Goal: Task Accomplishment & Management: Use online tool/utility

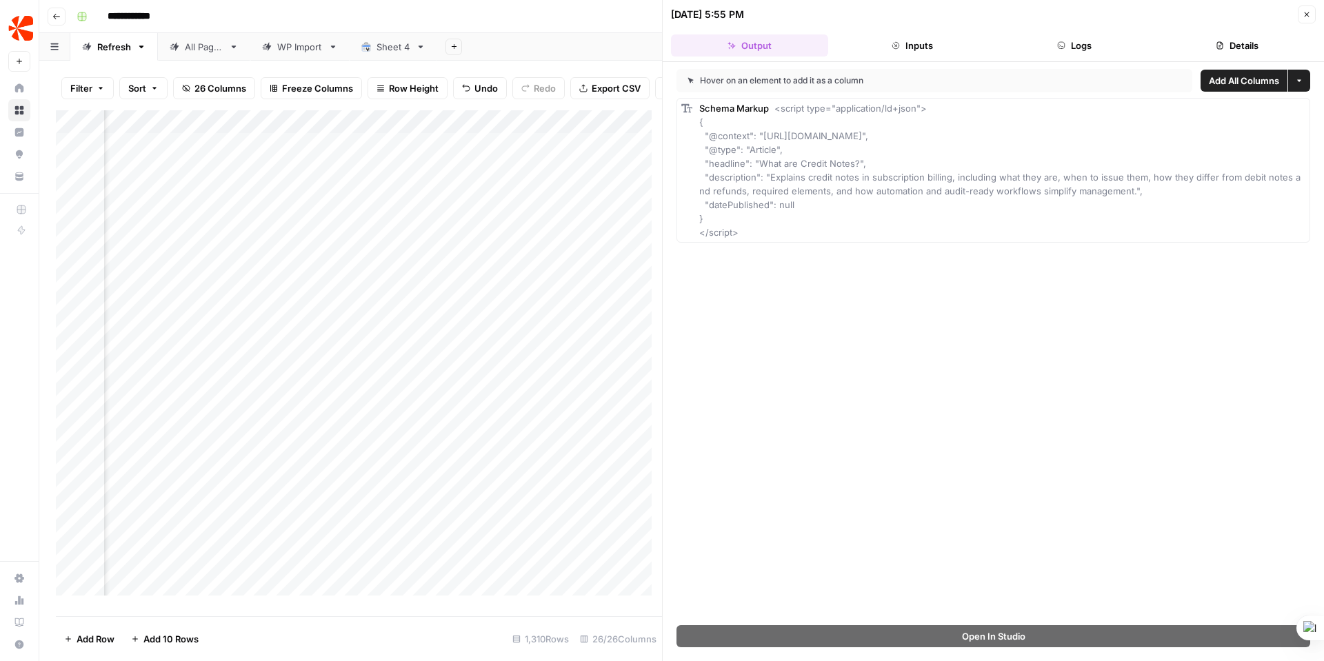
scroll to position [0, 2114]
click at [518, 321] on div "Add Column" at bounding box center [359, 358] width 606 height 496
click at [533, 314] on div "Add Column" at bounding box center [359, 358] width 606 height 496
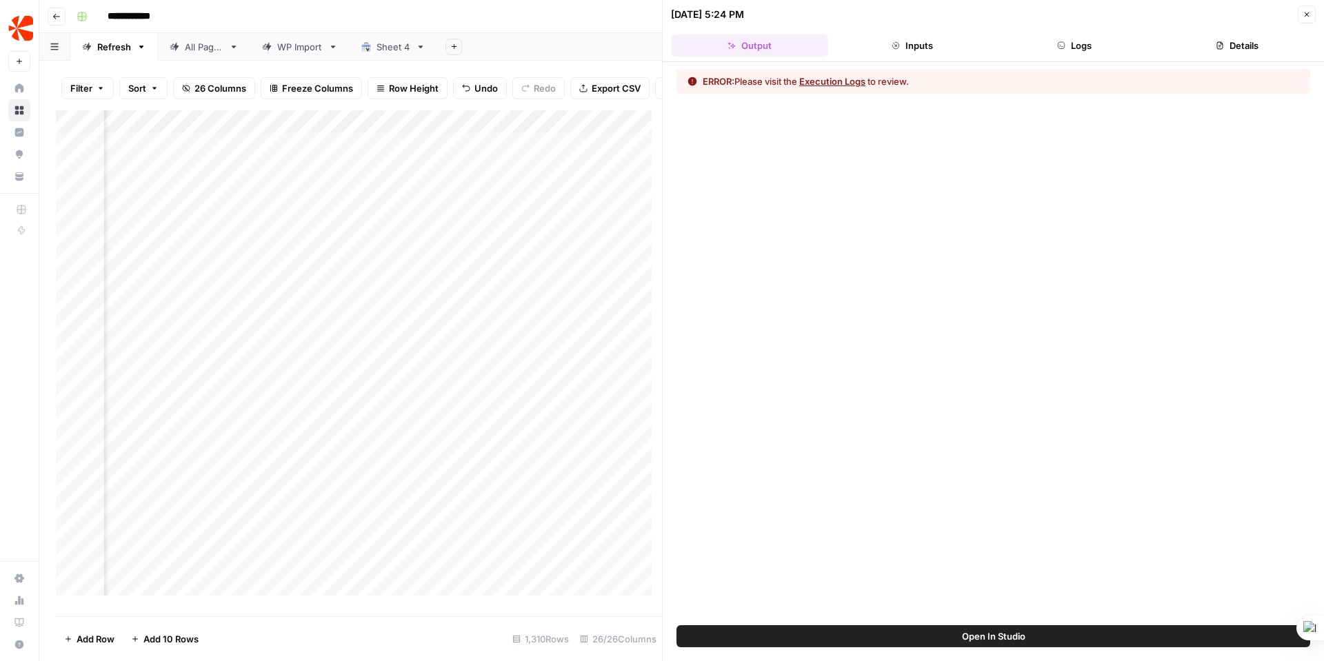
click at [825, 78] on button "Execution Logs" at bounding box center [832, 81] width 66 height 14
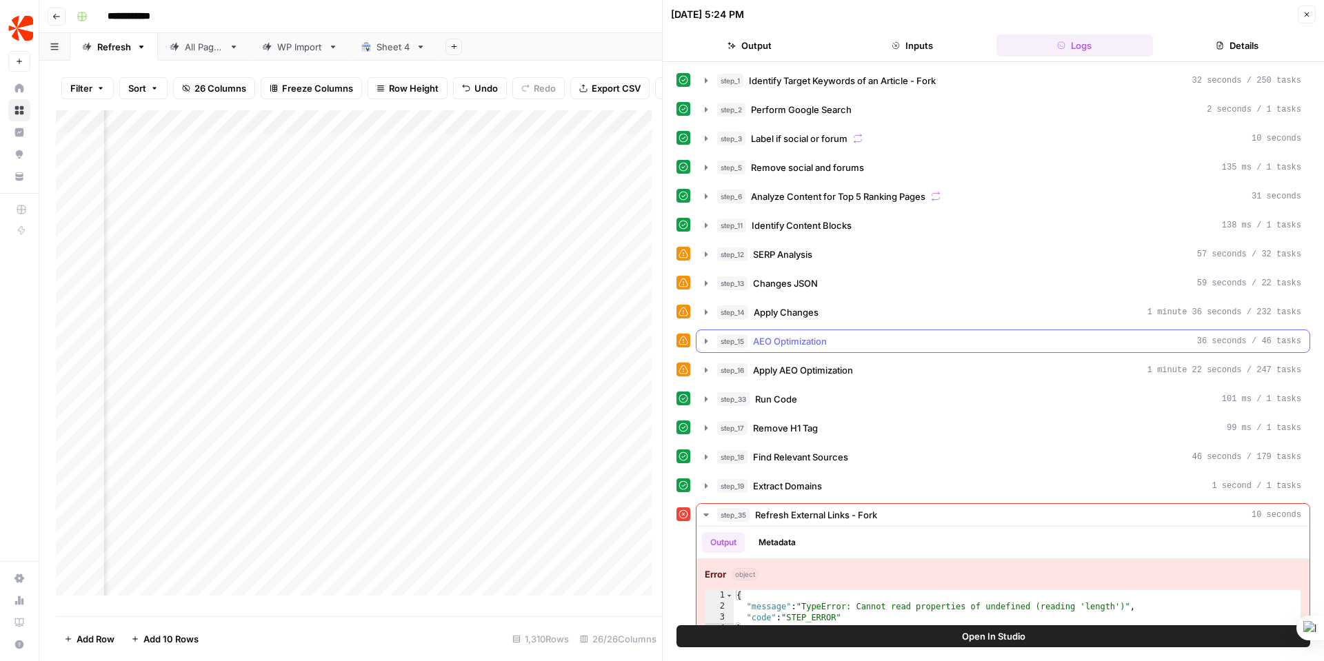
scroll to position [24, 0]
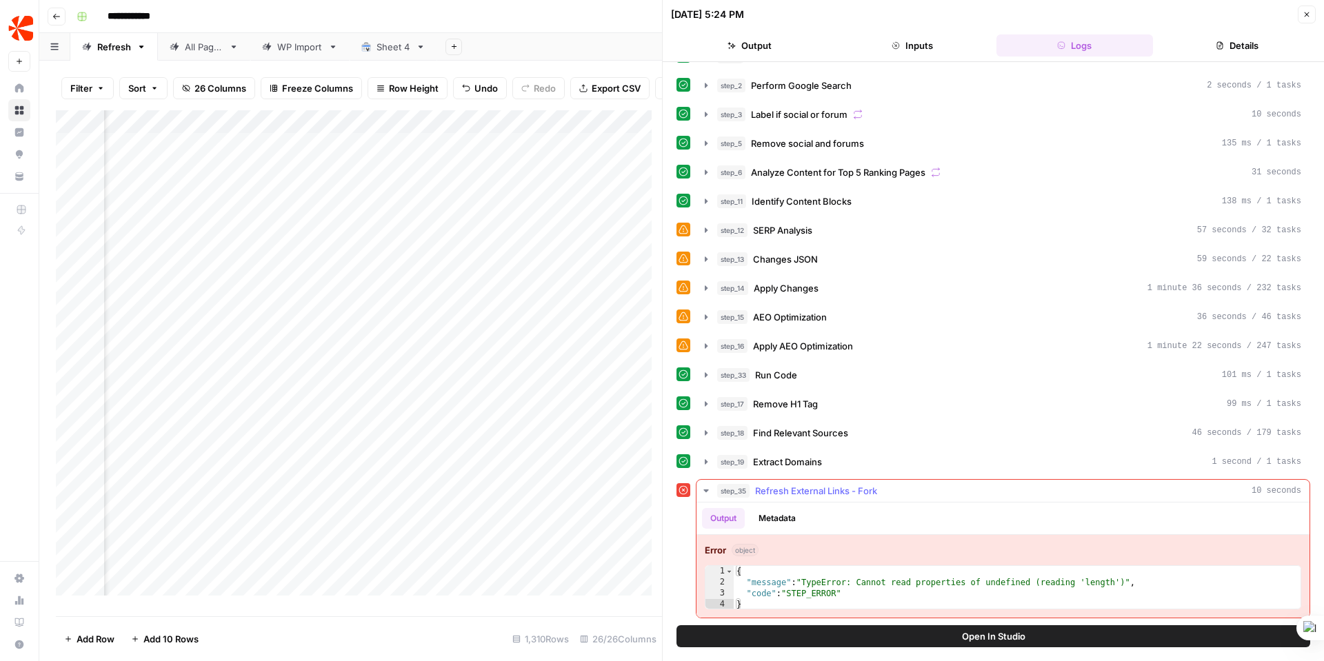
click at [809, 492] on span "Refresh External Links - Fork" at bounding box center [816, 491] width 122 height 14
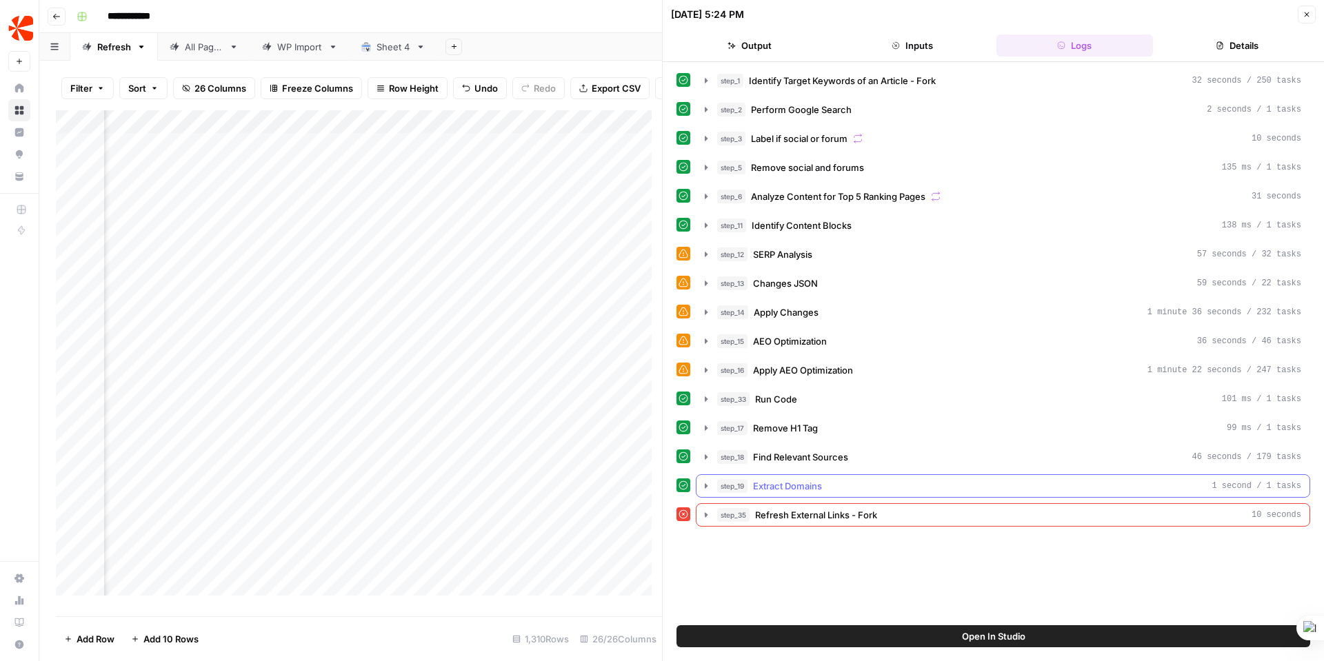
scroll to position [0, 0]
click at [811, 511] on span "Refresh External Links - Fork" at bounding box center [816, 515] width 122 height 14
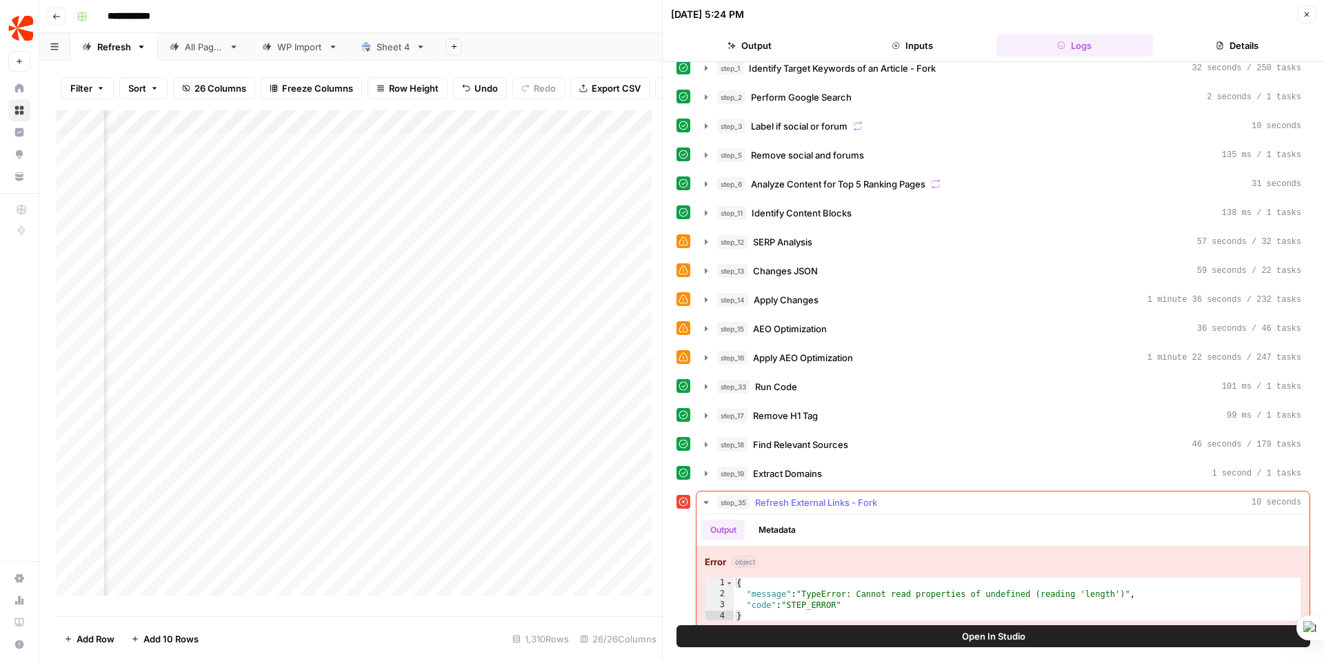
scroll to position [24, 0]
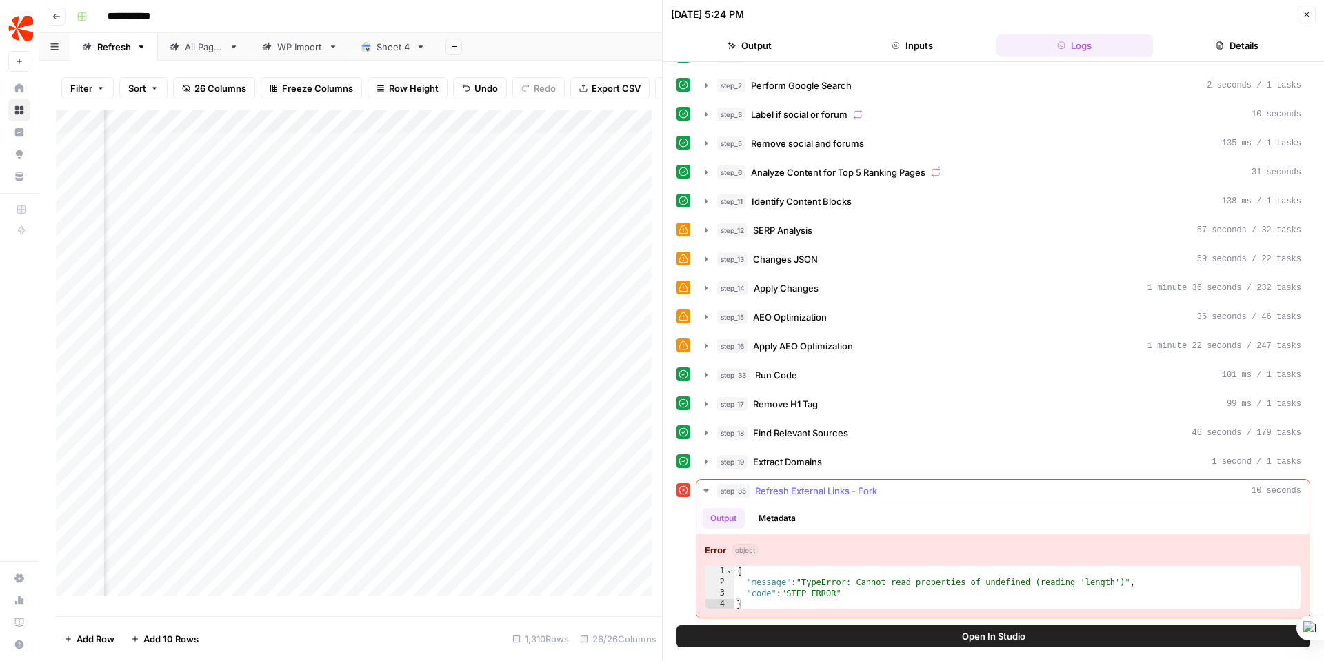
click at [792, 517] on button "Metadata" at bounding box center [777, 518] width 54 height 21
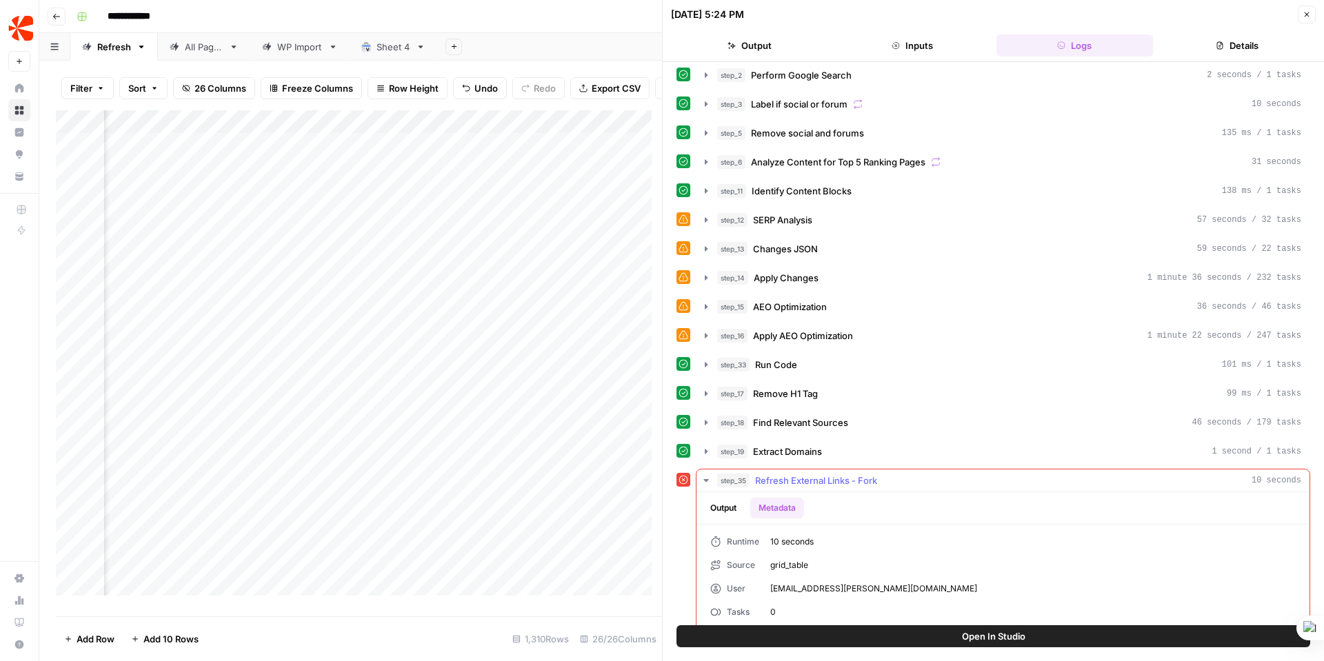
scroll to position [46, 0]
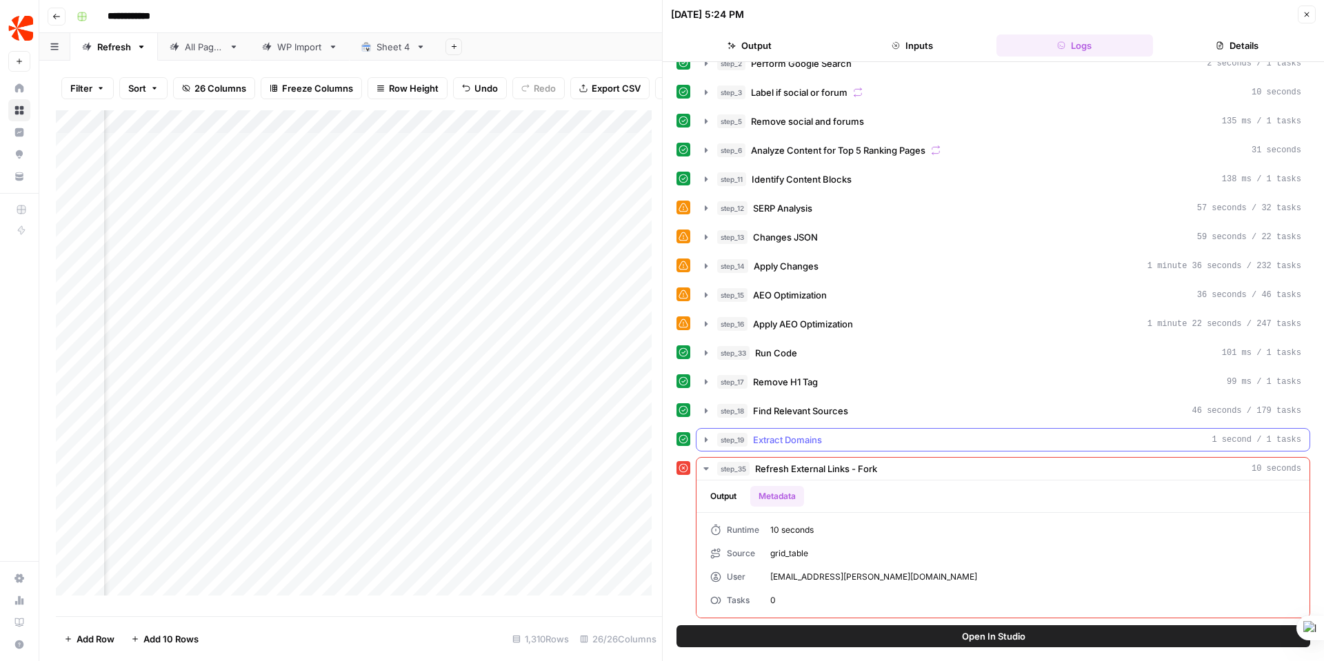
click at [805, 442] on span "Extract Domains" at bounding box center [787, 440] width 69 height 14
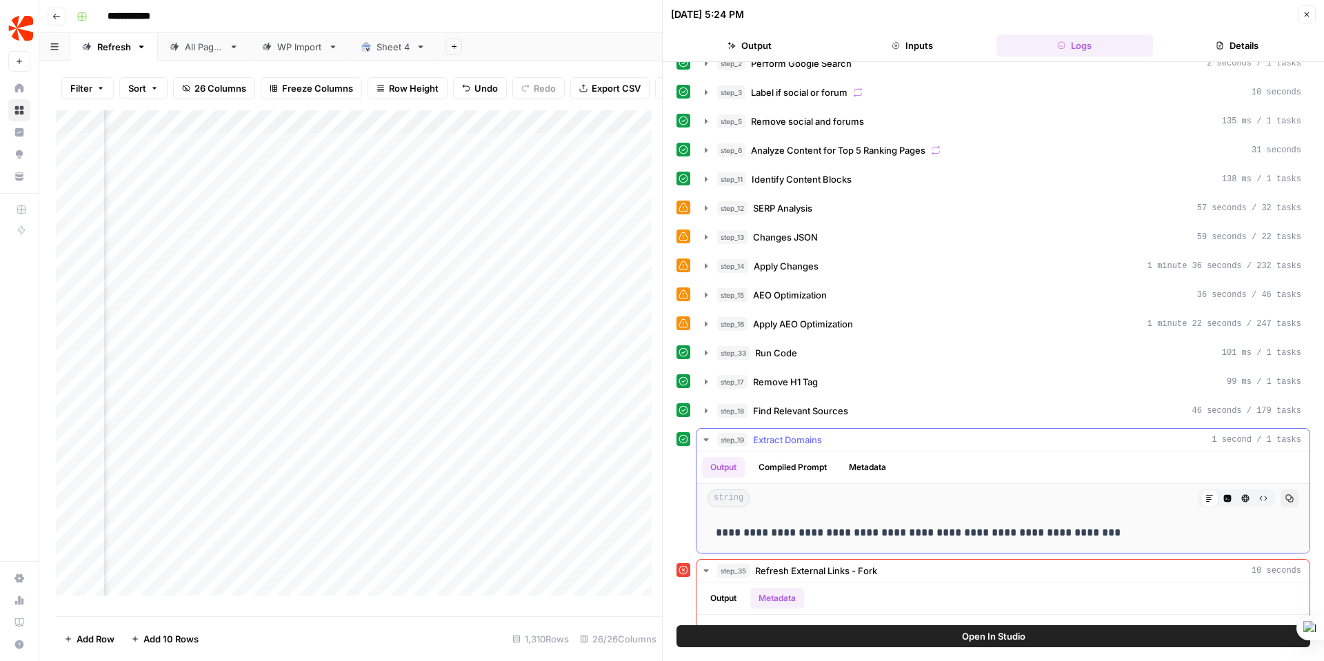
click at [807, 470] on button "Compiled Prompt" at bounding box center [792, 467] width 85 height 21
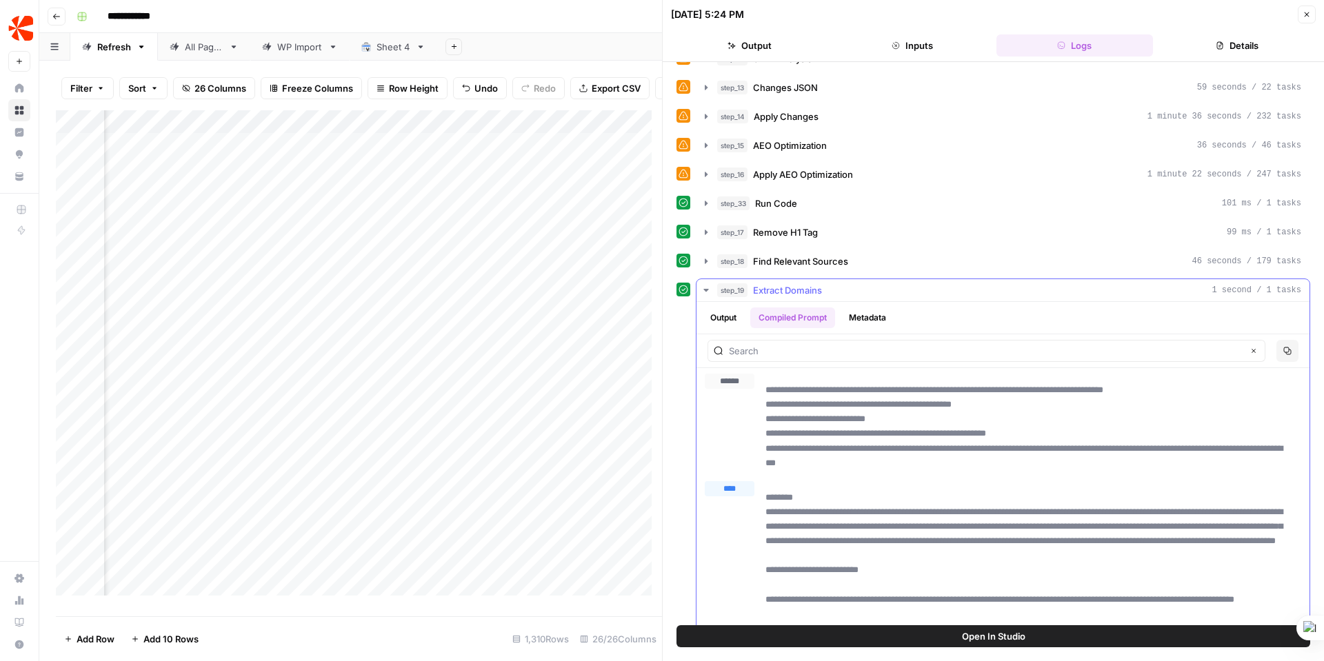
scroll to position [174, 0]
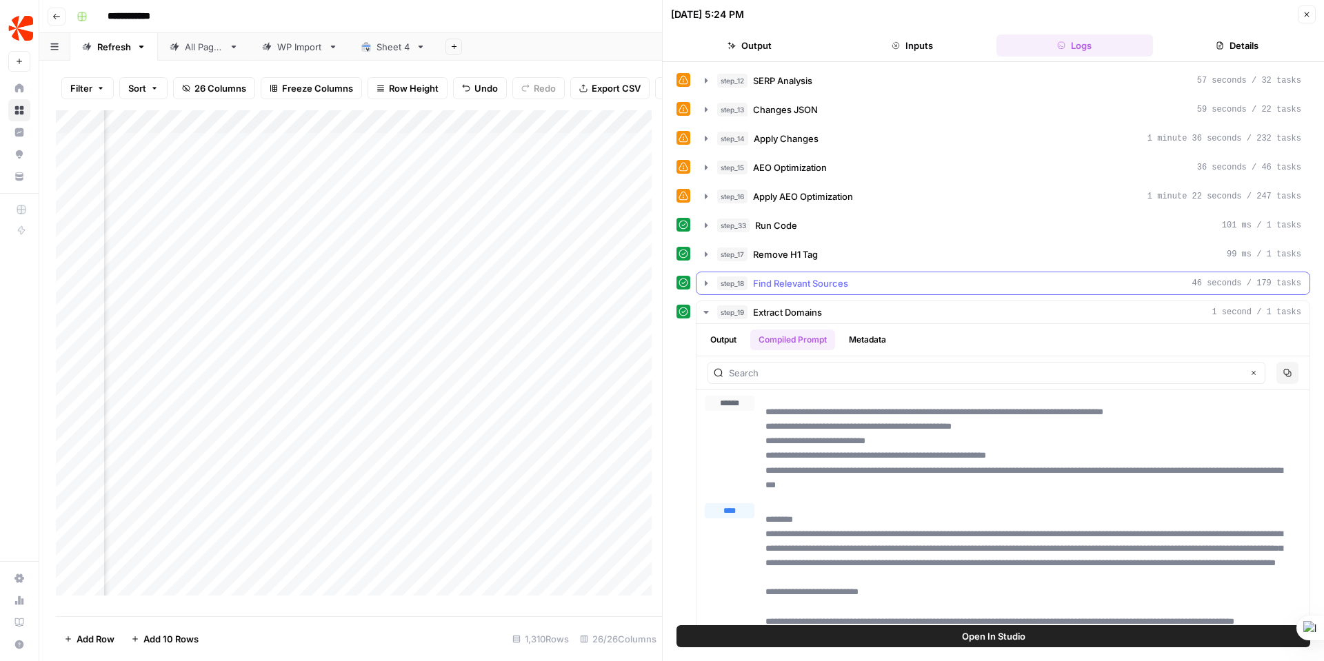
click at [833, 279] on span "Find Relevant Sources" at bounding box center [800, 283] width 95 height 14
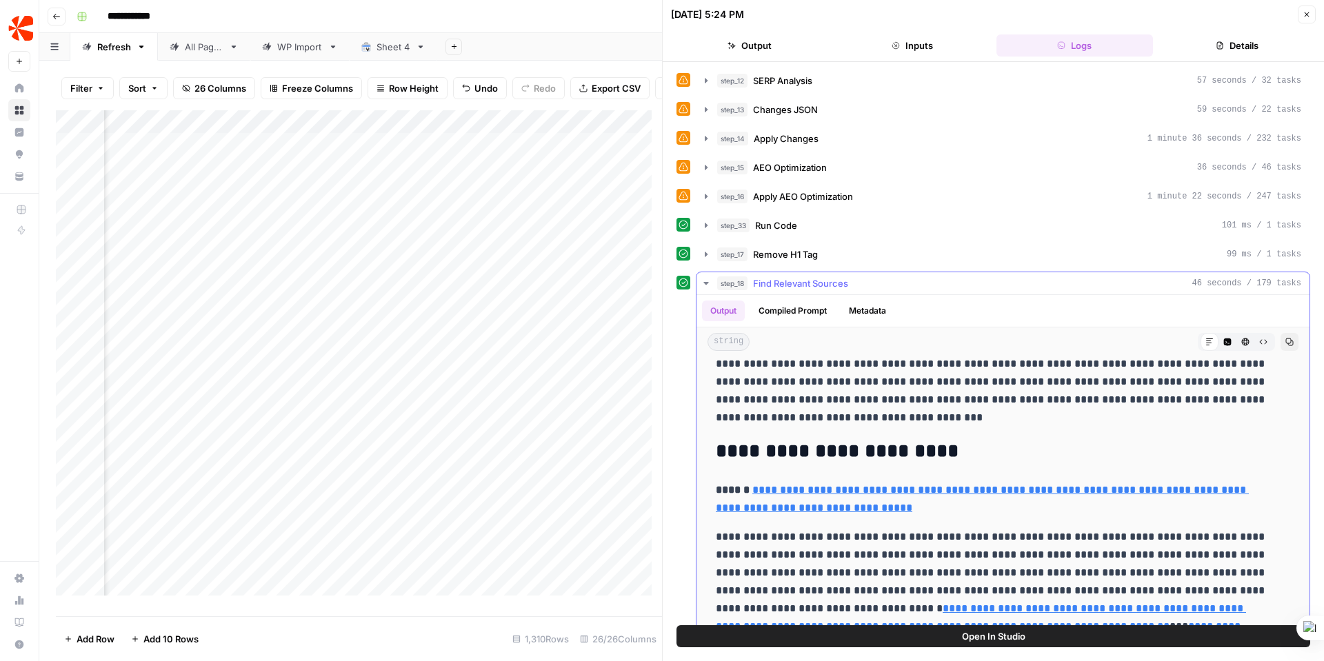
scroll to position [0, 0]
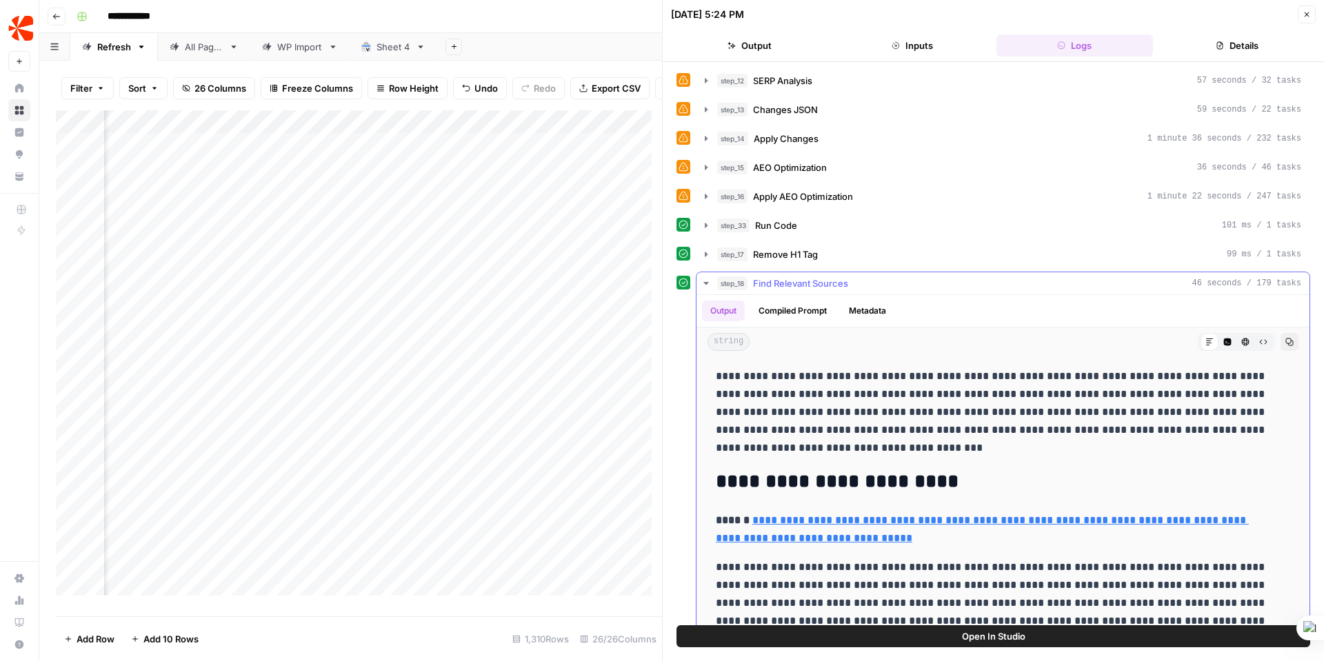
click at [828, 311] on button "Compiled Prompt" at bounding box center [792, 311] width 85 height 21
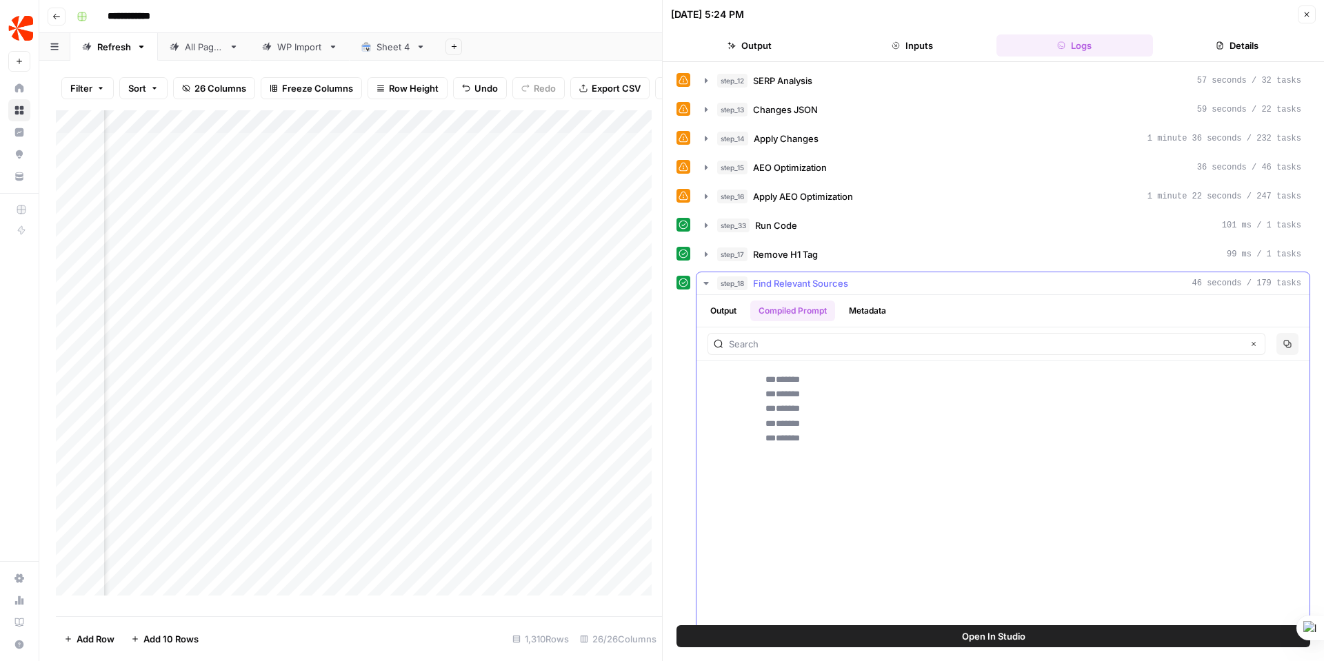
scroll to position [277, 0]
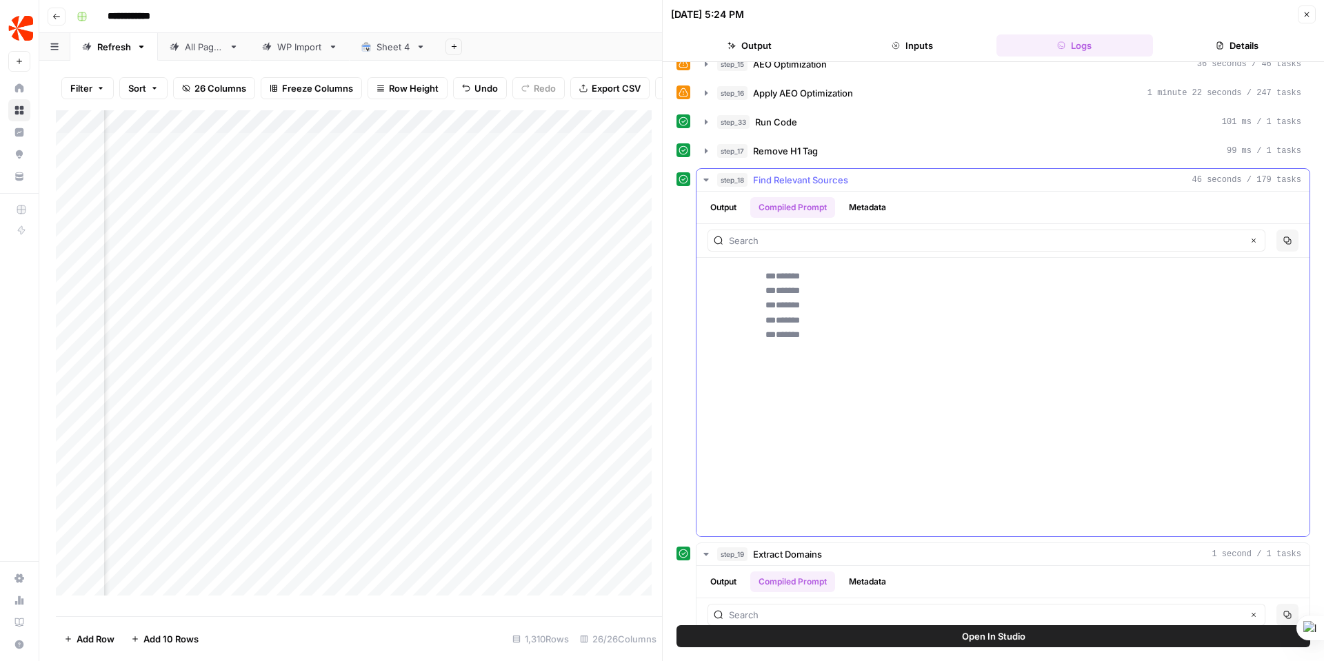
click at [875, 206] on button "Metadata" at bounding box center [867, 207] width 54 height 21
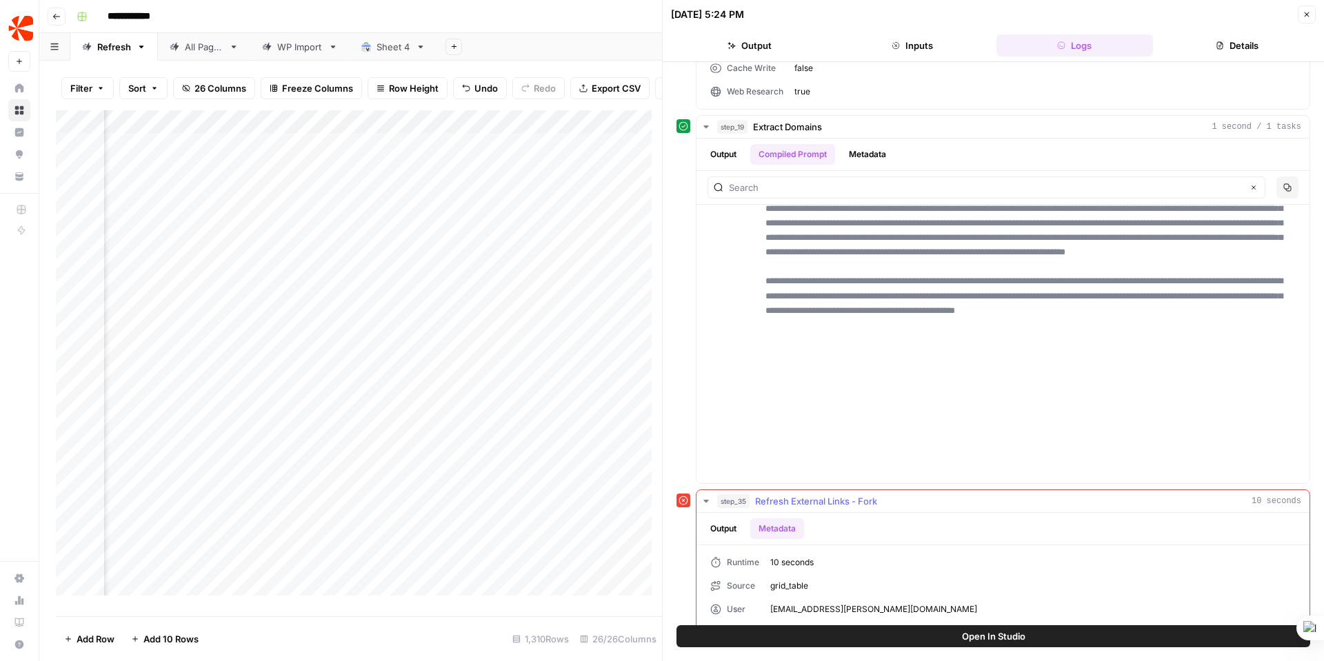
scroll to position [634, 0]
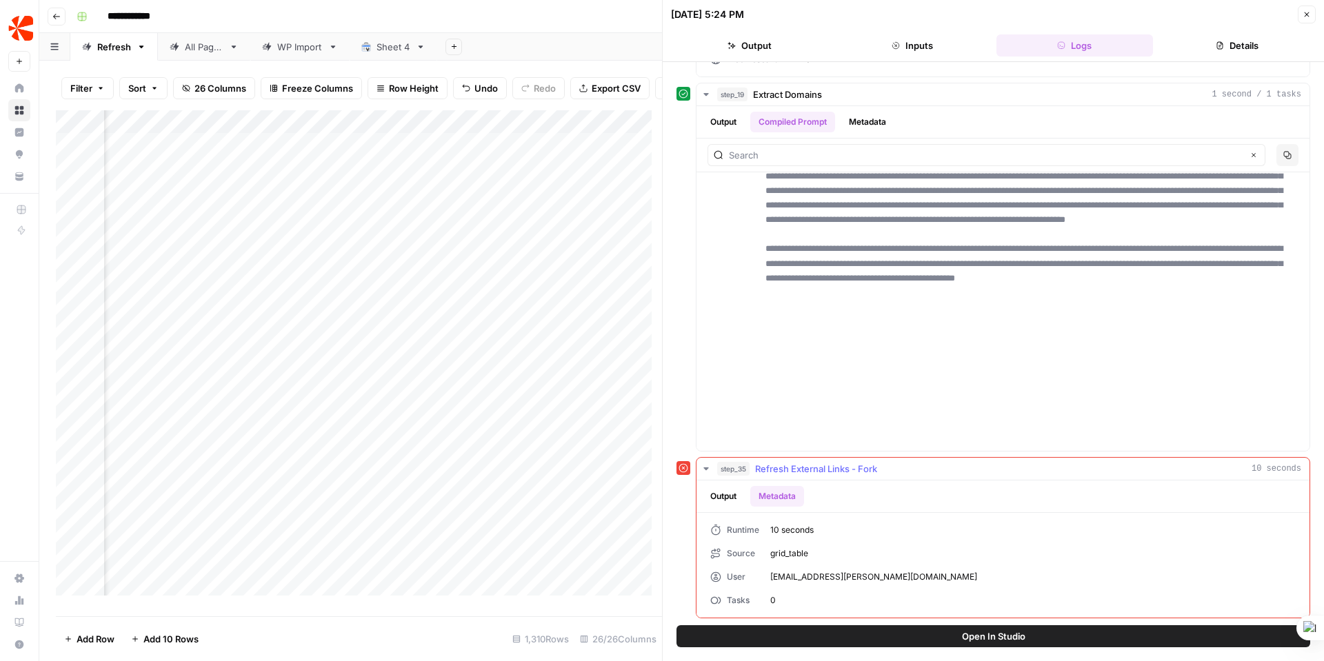
click at [809, 471] on span "Refresh External Links - Fork" at bounding box center [816, 469] width 122 height 14
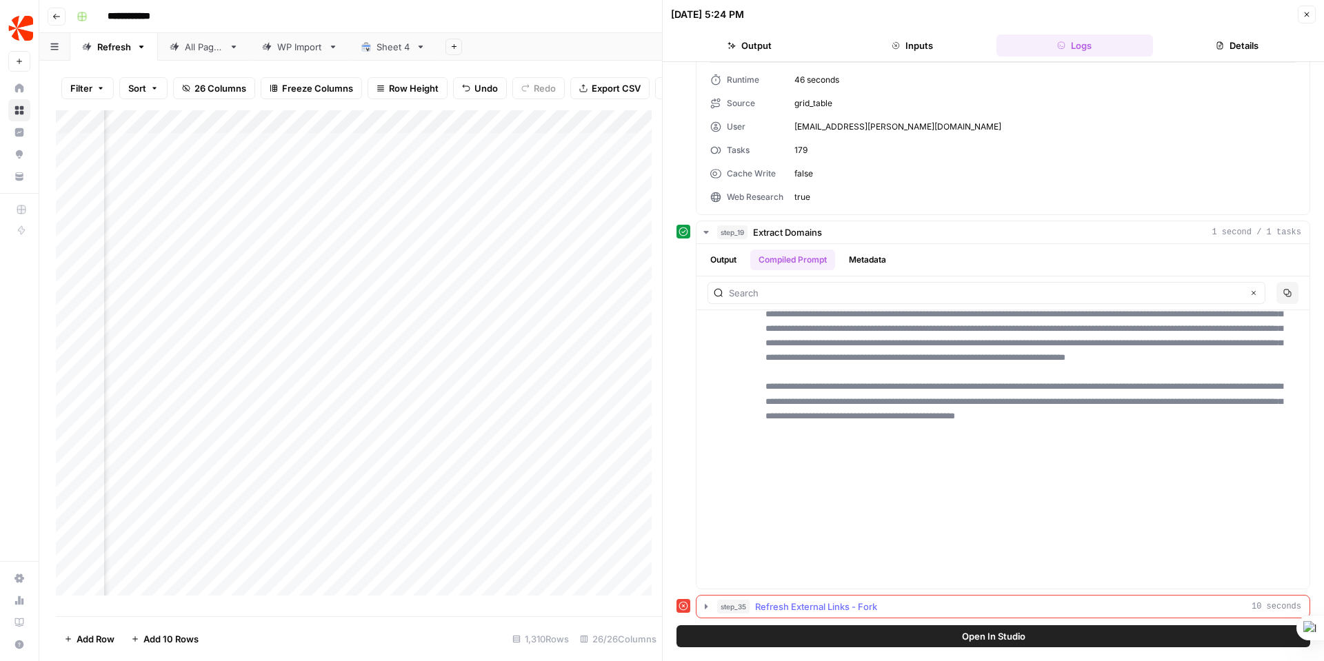
click at [704, 602] on icon "button" at bounding box center [705, 606] width 11 height 11
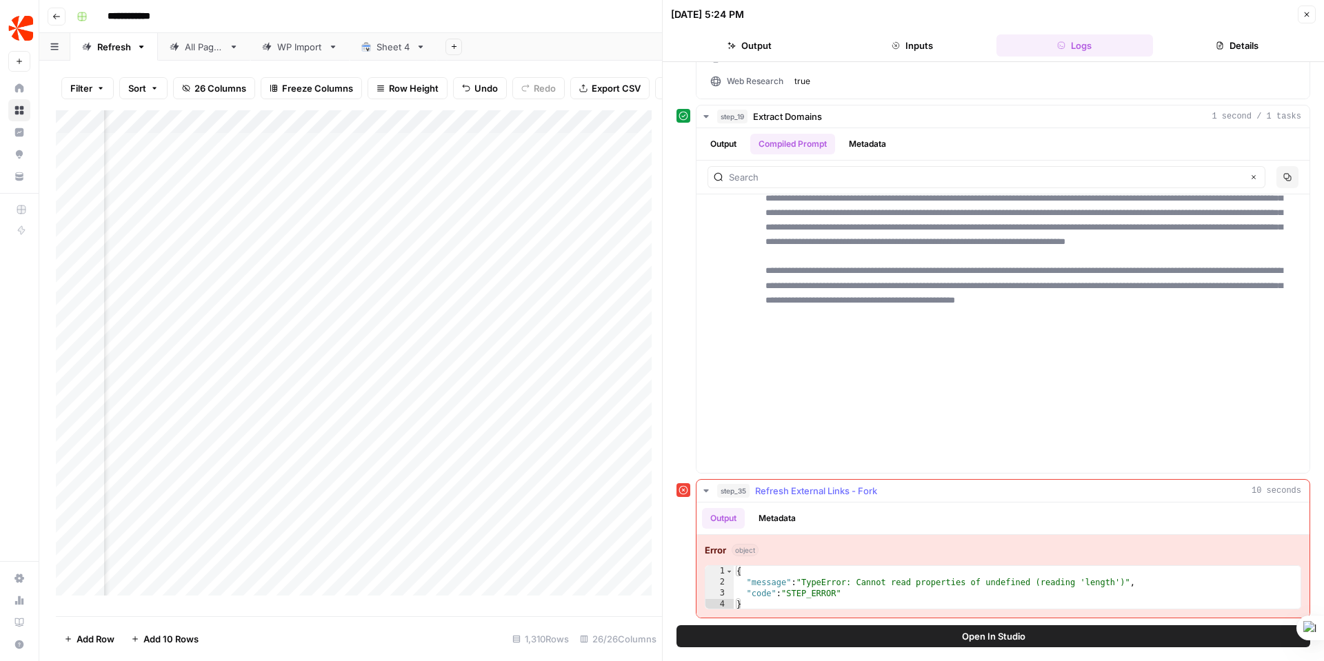
click at [767, 516] on button "Metadata" at bounding box center [777, 518] width 54 height 21
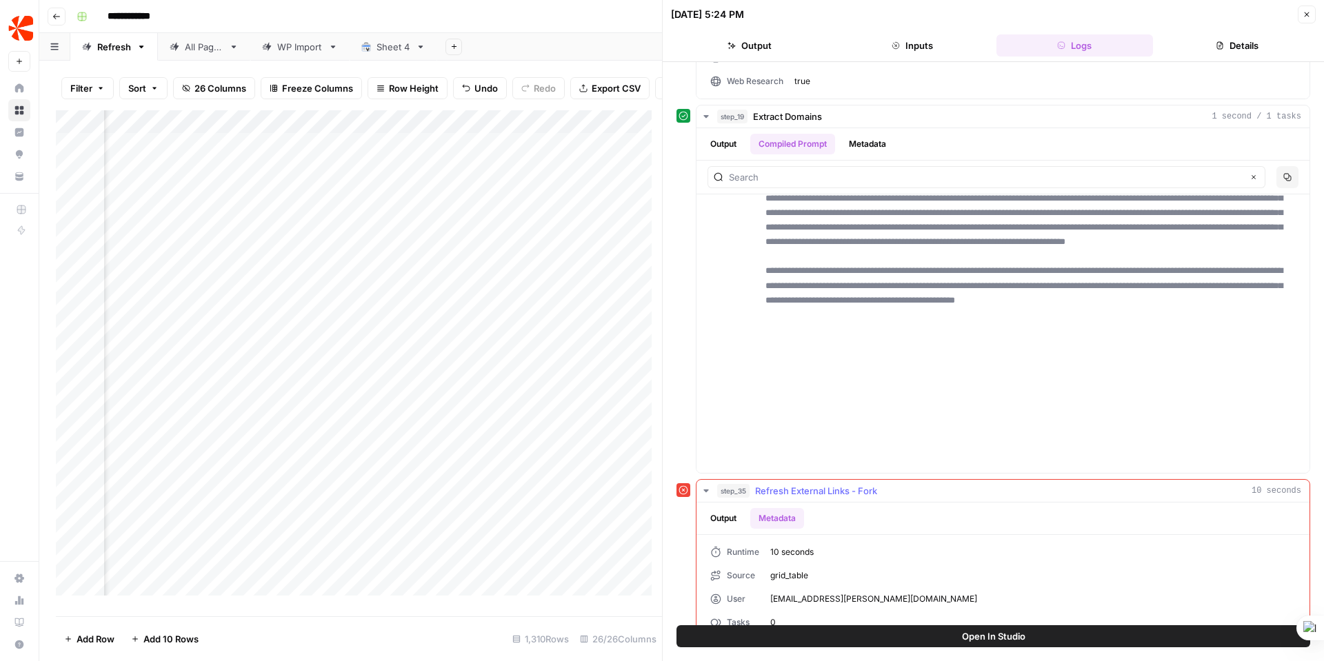
click at [722, 518] on button "Output" at bounding box center [723, 518] width 43 height 21
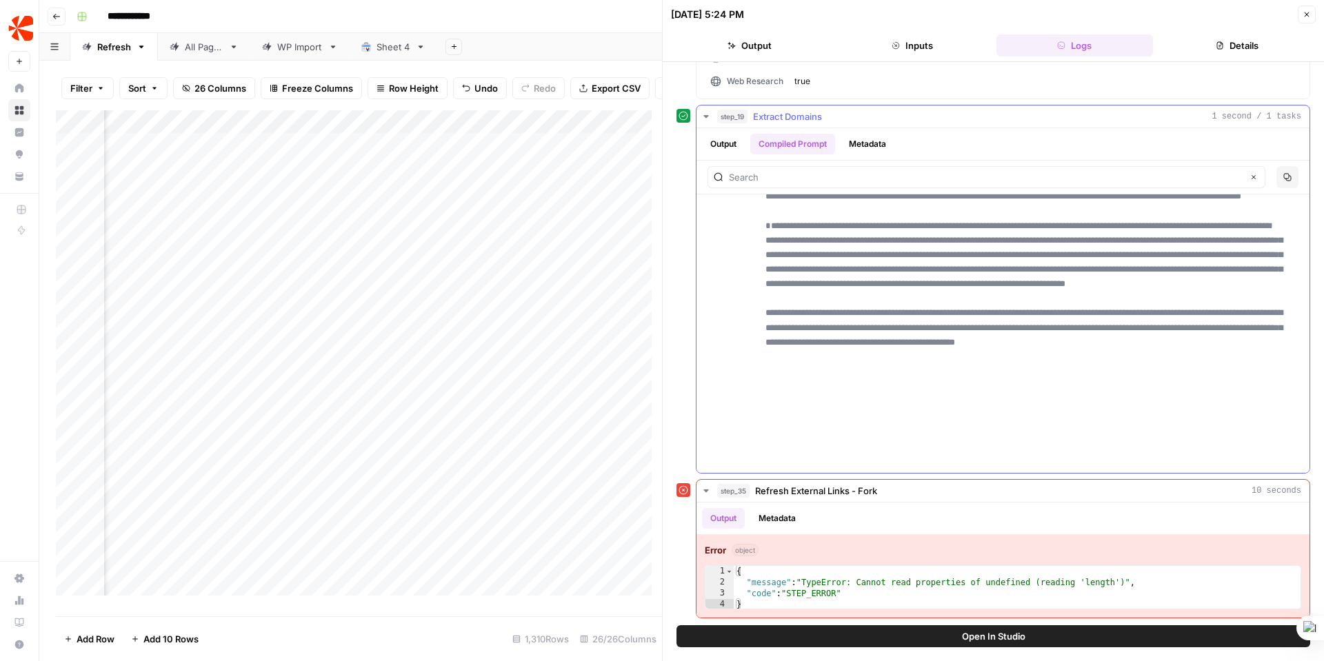
scroll to position [722, 0]
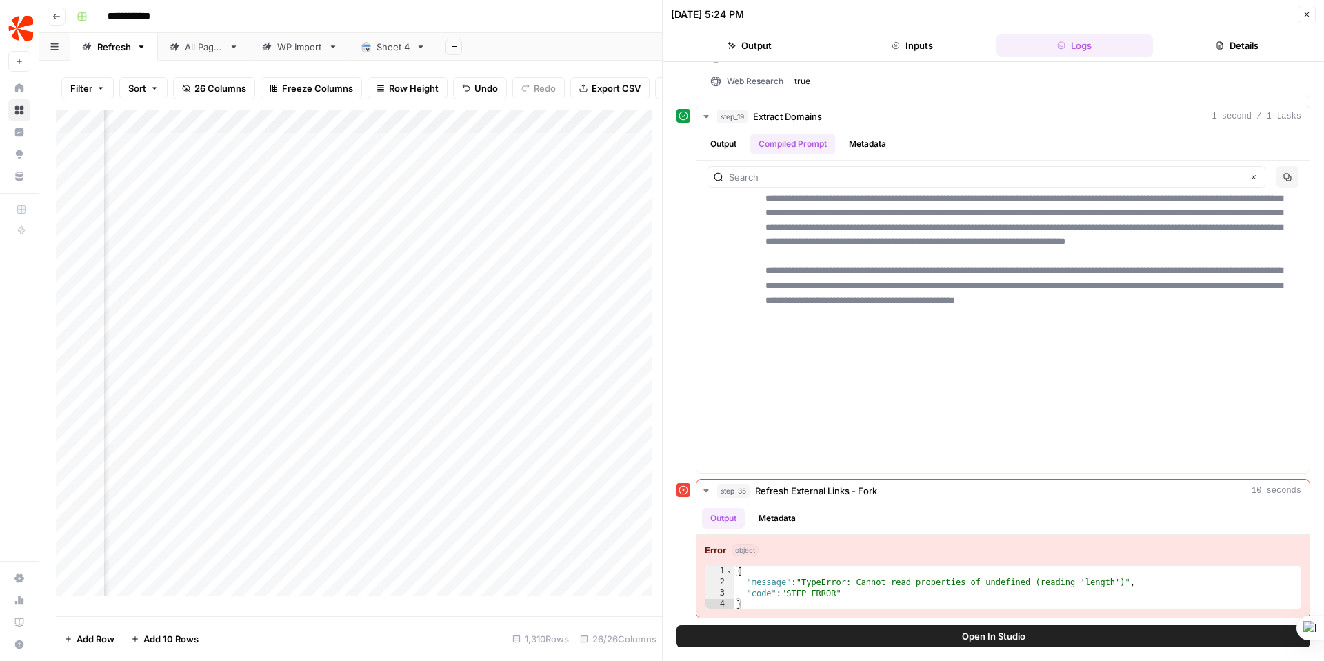
click at [995, 632] on span "Open In Studio" at bounding box center [993, 636] width 63 height 14
click at [305, 154] on div "Add Column" at bounding box center [359, 358] width 606 height 496
click at [245, 152] on div "Add Column" at bounding box center [359, 358] width 606 height 496
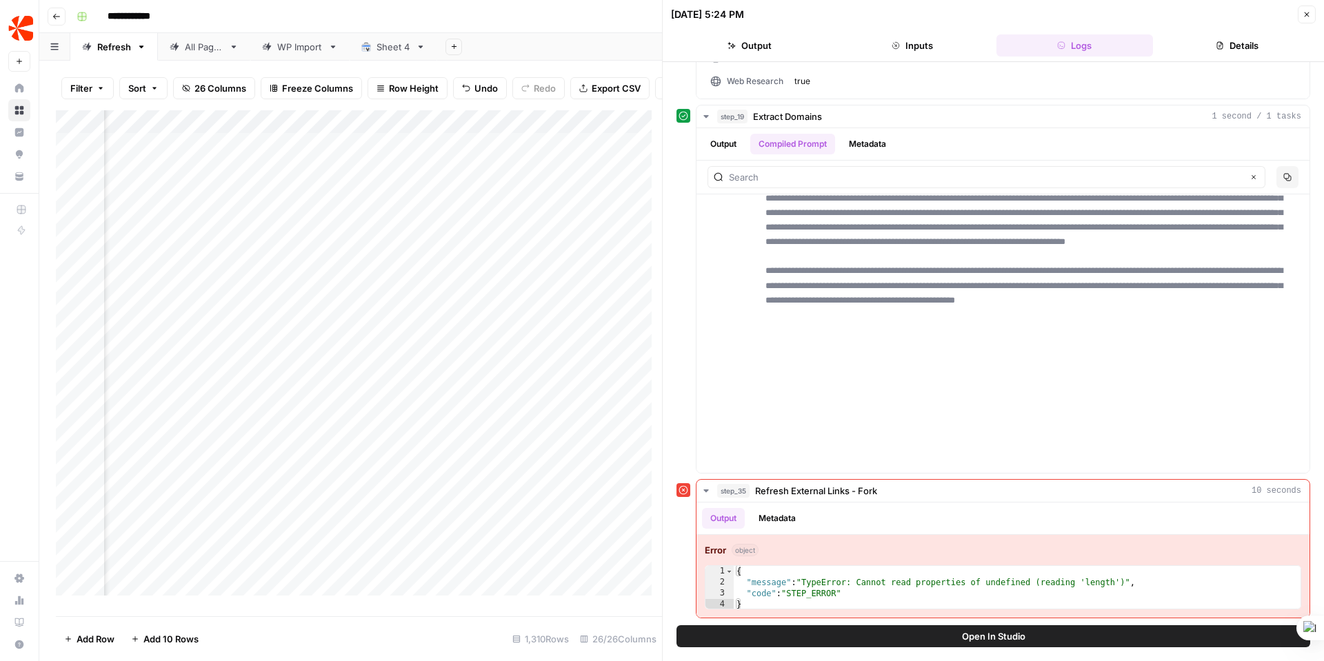
scroll to position [0, 2719]
click at [449, 152] on div "Add Column" at bounding box center [359, 358] width 606 height 496
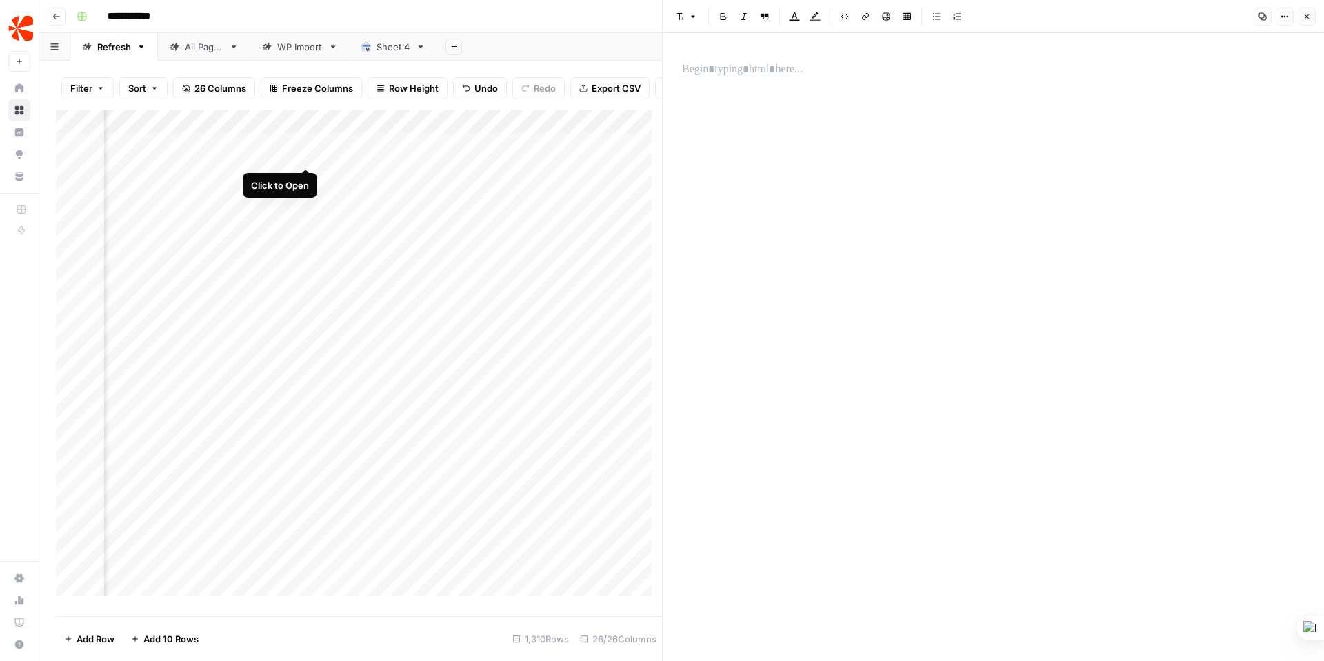
click at [310, 153] on div "Add Column" at bounding box center [359, 358] width 606 height 496
click at [196, 154] on div "Add Column" at bounding box center [359, 358] width 606 height 496
click at [467, 150] on div "Add Column" at bounding box center [359, 358] width 606 height 496
click at [433, 150] on div "Add Column" at bounding box center [359, 358] width 606 height 496
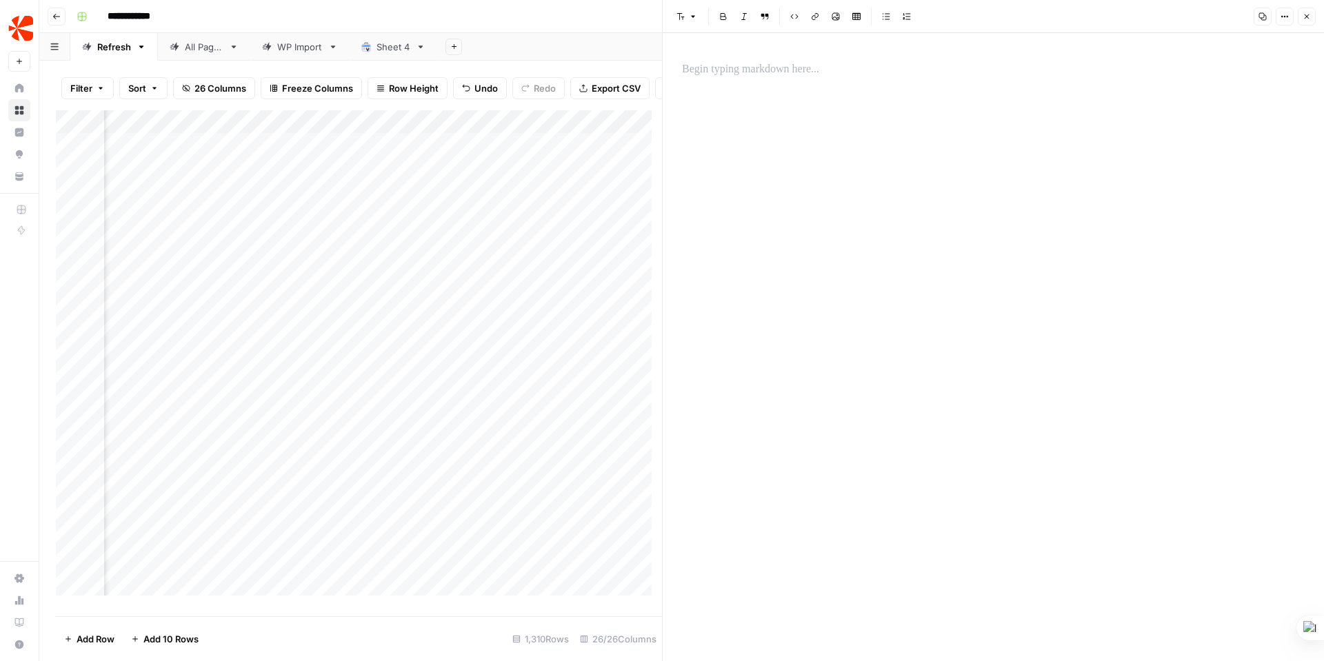
click at [1309, 14] on icon "button" at bounding box center [1306, 16] width 8 height 8
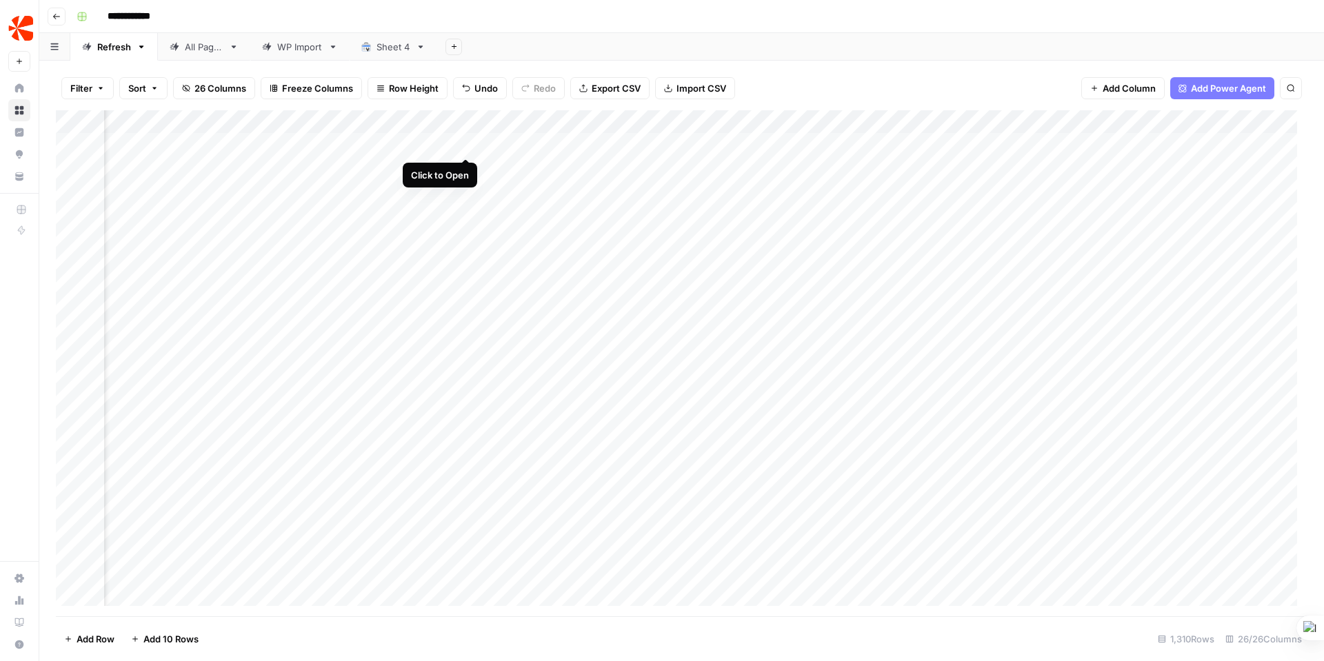
click at [464, 143] on div "Add Column" at bounding box center [681, 363] width 1251 height 506
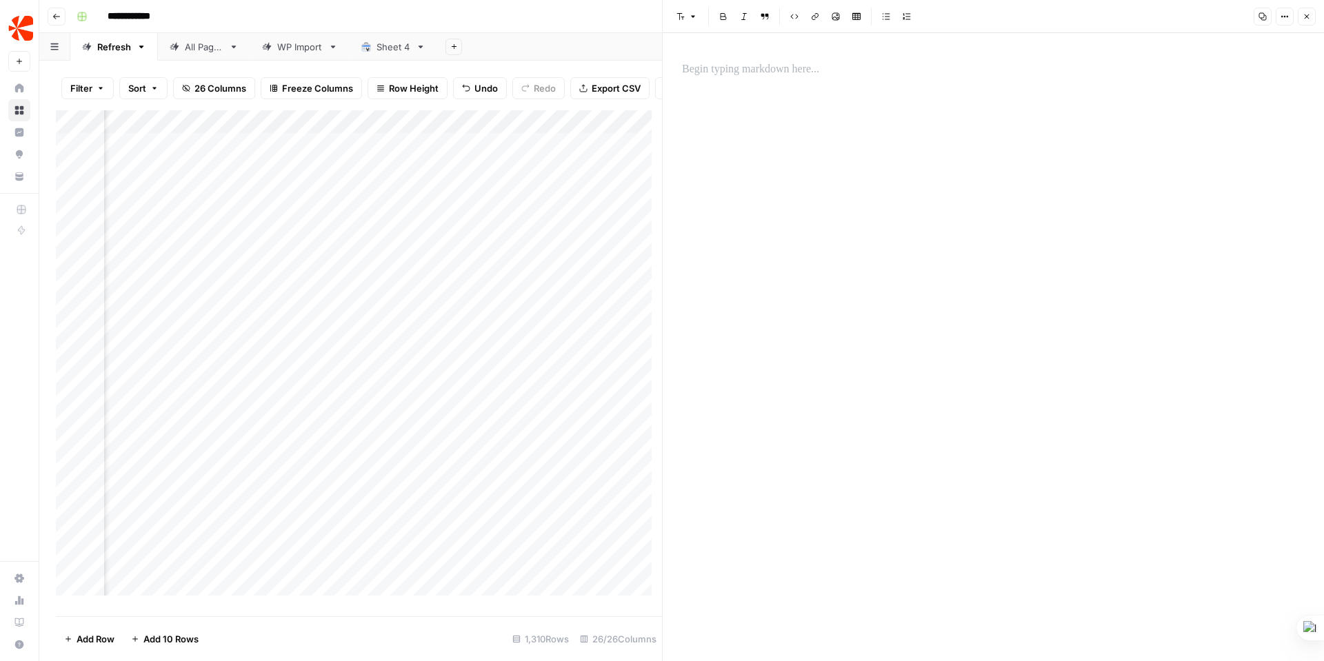
click at [428, 148] on div "Add Column" at bounding box center [359, 358] width 606 height 496
click at [427, 152] on div at bounding box center [417, 155] width 126 height 26
click at [321, 154] on div "Add Column" at bounding box center [359, 358] width 606 height 496
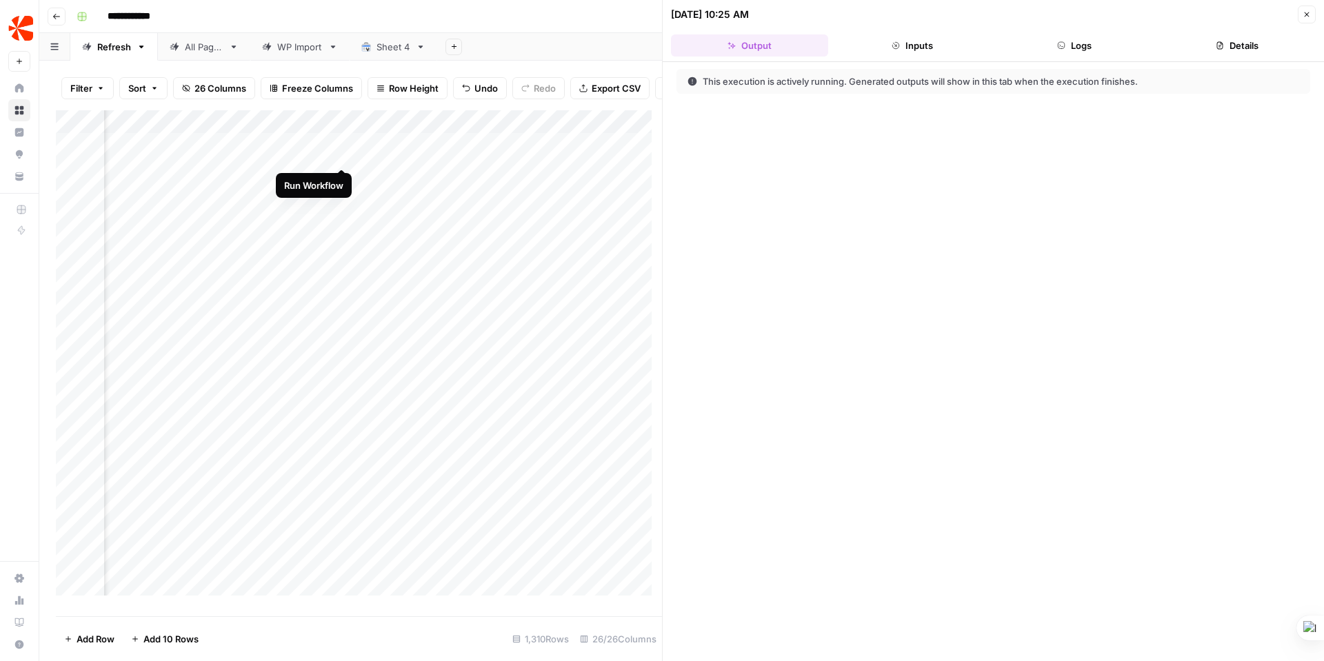
click at [345, 152] on div "Add Column" at bounding box center [359, 358] width 606 height 496
click at [917, 51] on button "Inputs" at bounding box center [911, 45] width 157 height 22
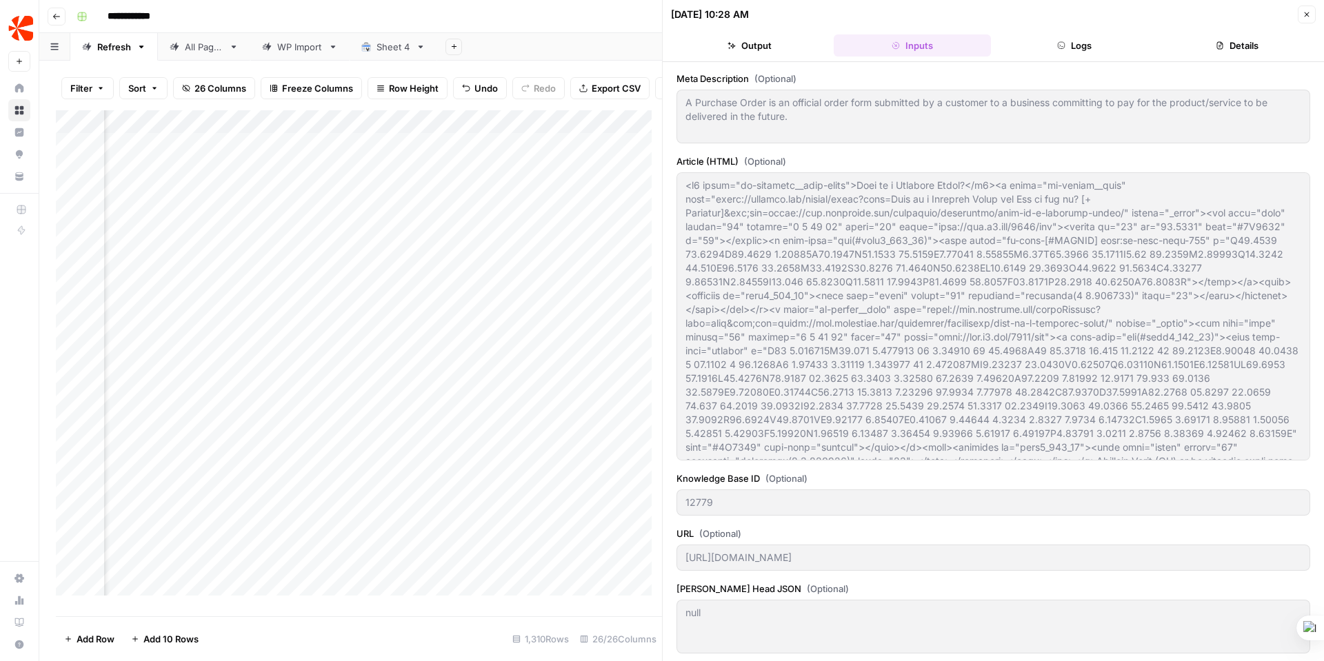
scroll to position [105, 0]
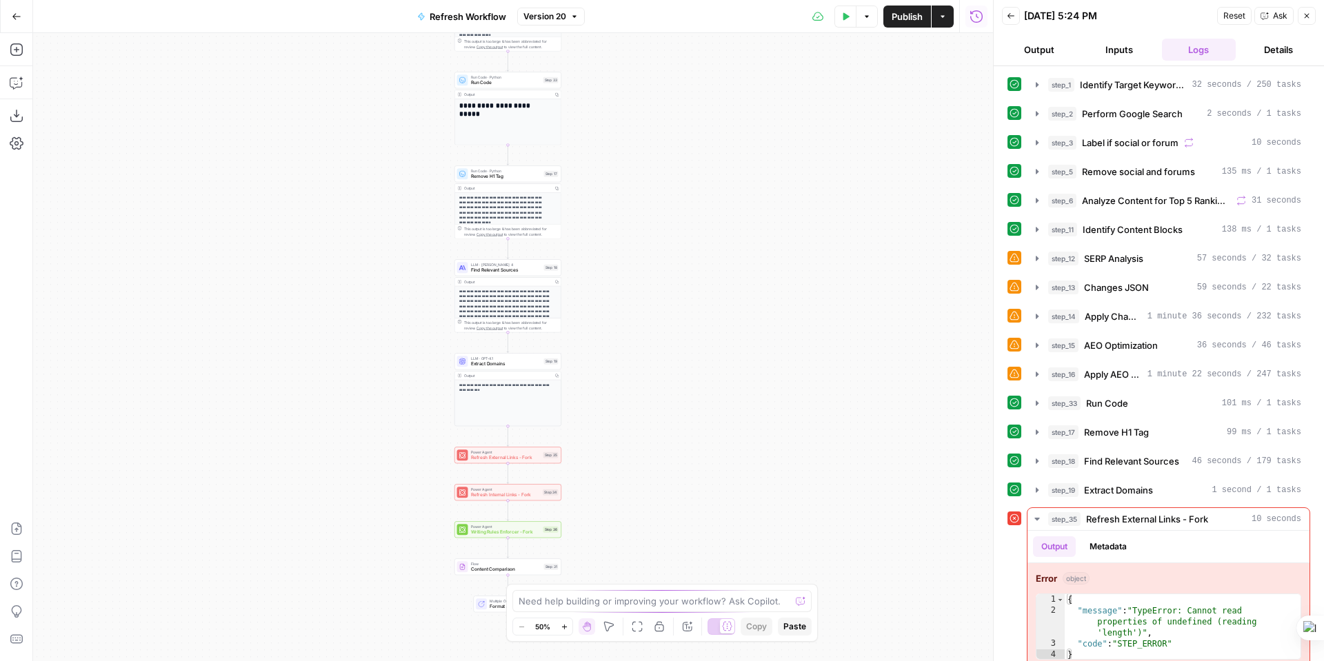
click at [530, 391] on p "**********" at bounding box center [508, 388] width 98 height 10
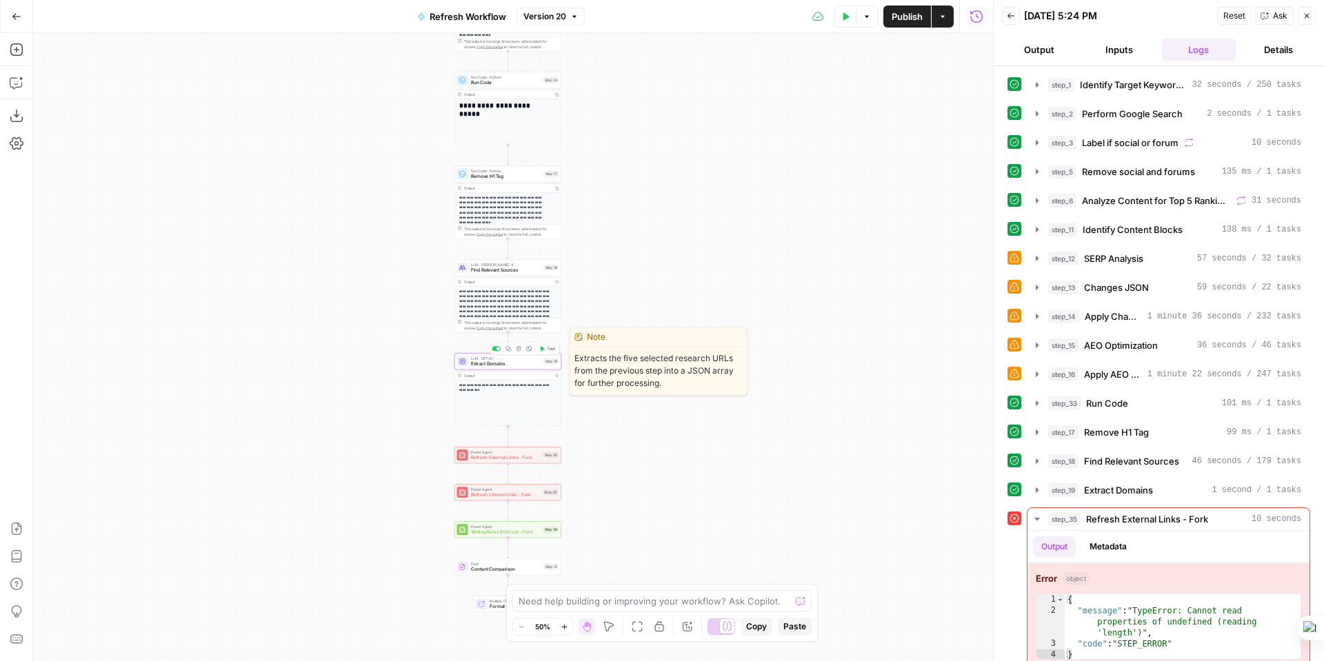
click at [508, 364] on span "Extract Domains" at bounding box center [506, 364] width 70 height 7
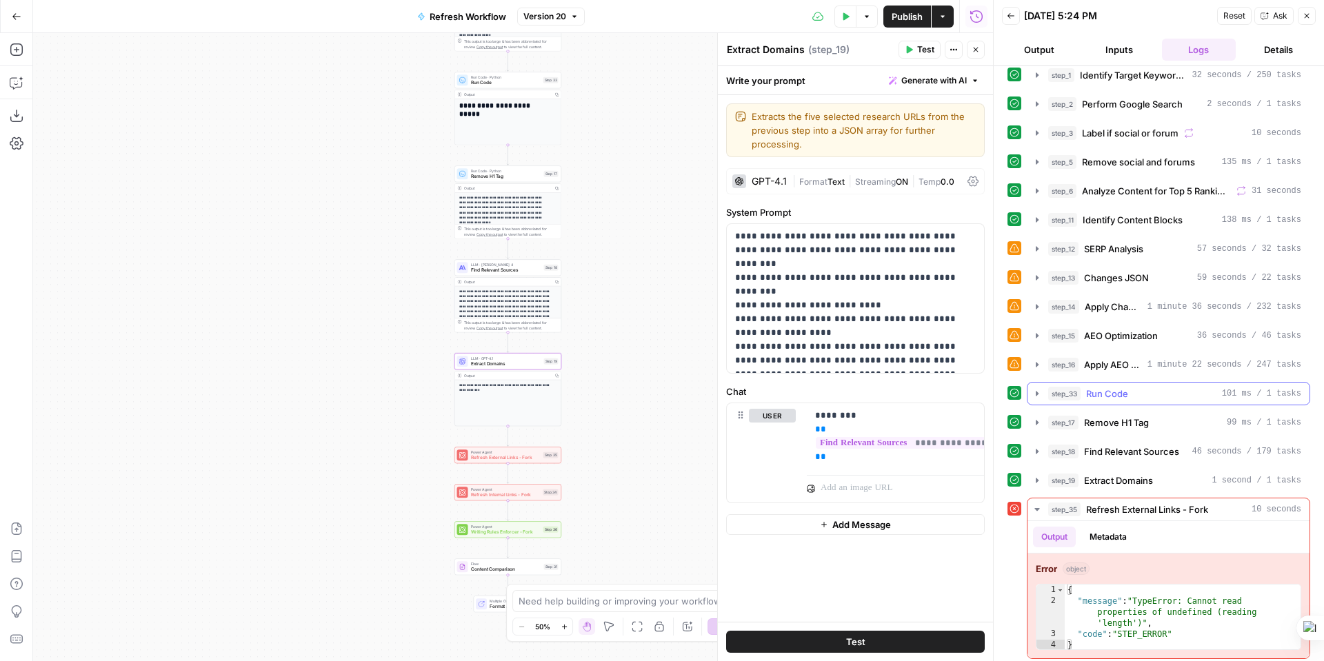
scroll to position [14, 0]
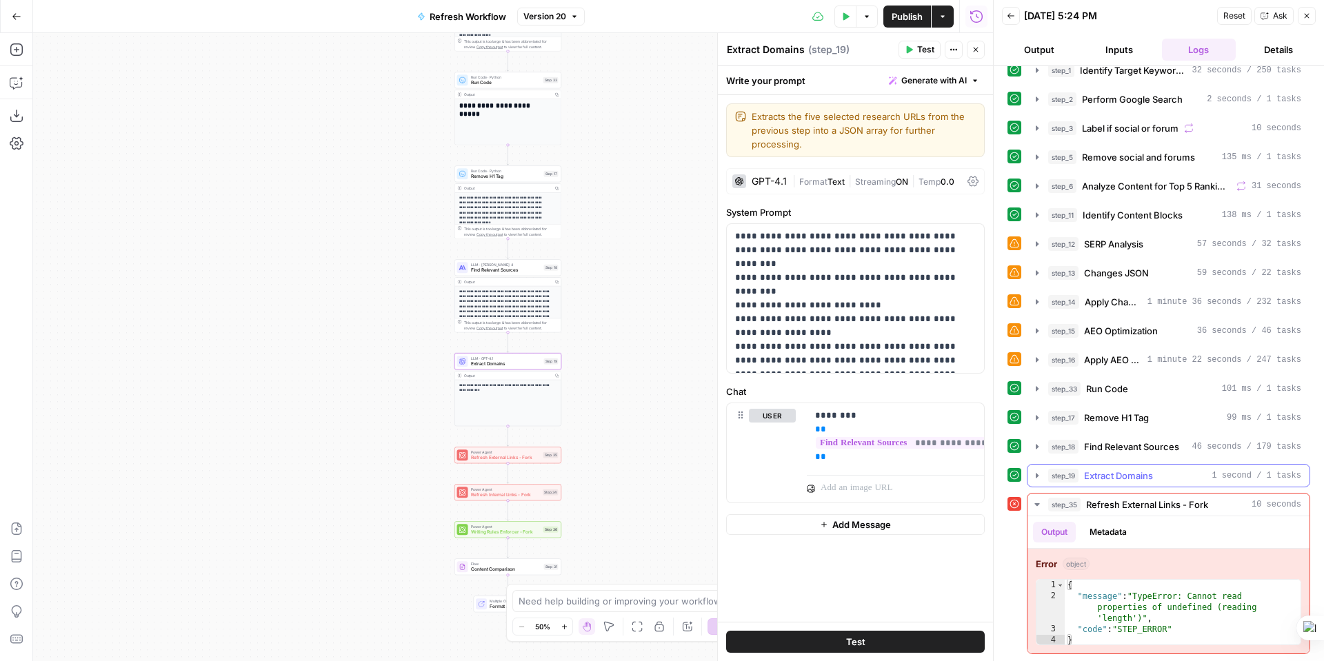
click at [1036, 472] on icon "button" at bounding box center [1036, 475] width 11 height 11
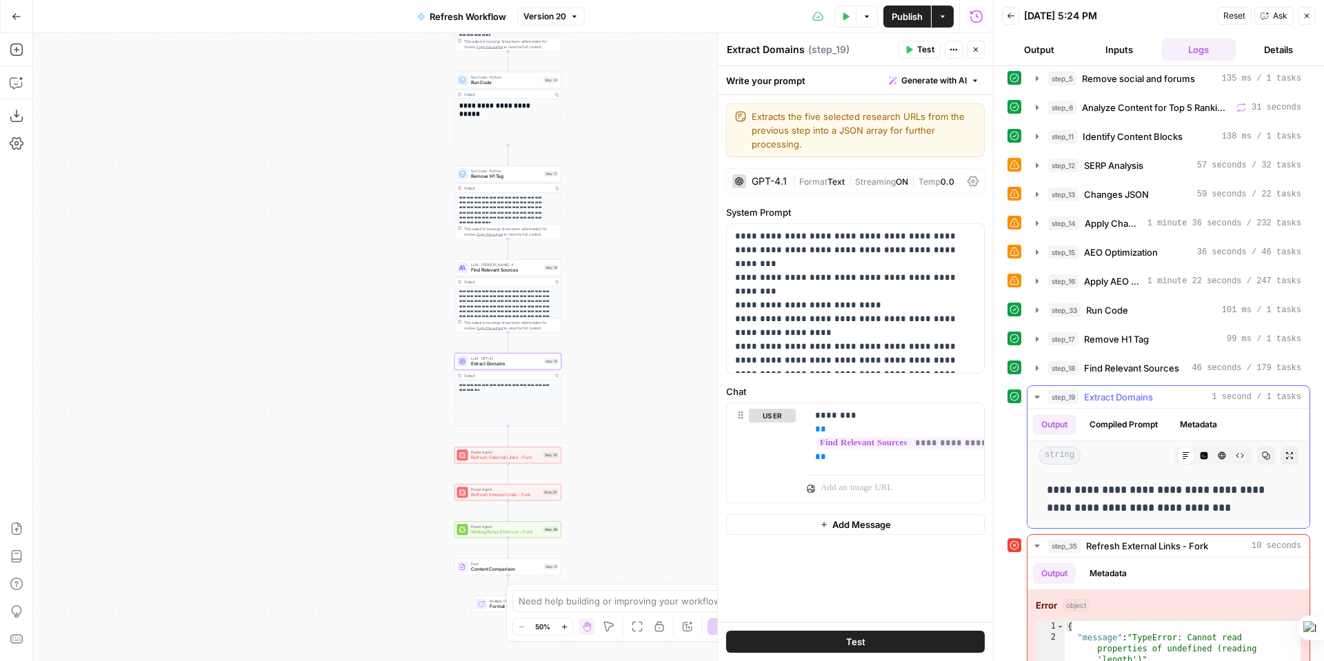
scroll to position [134, 0]
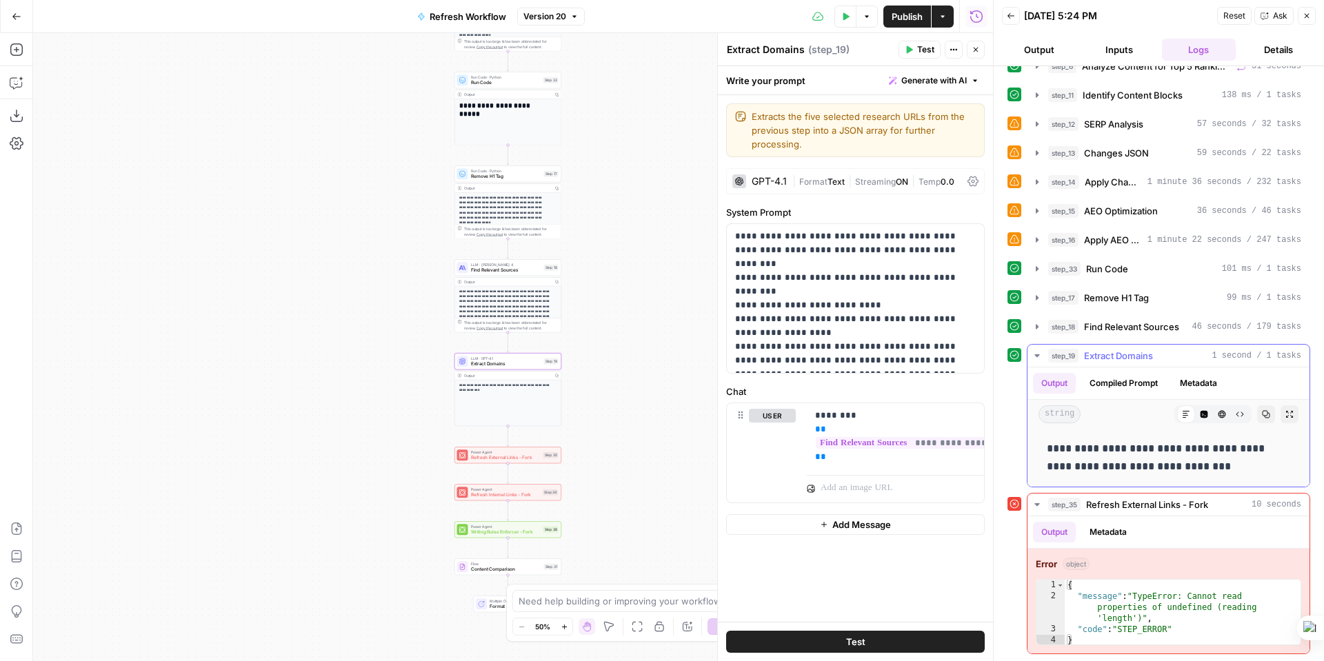
click at [1175, 352] on div "step_19 Extract Domains 1 second / 1 tasks" at bounding box center [1174, 356] width 253 height 14
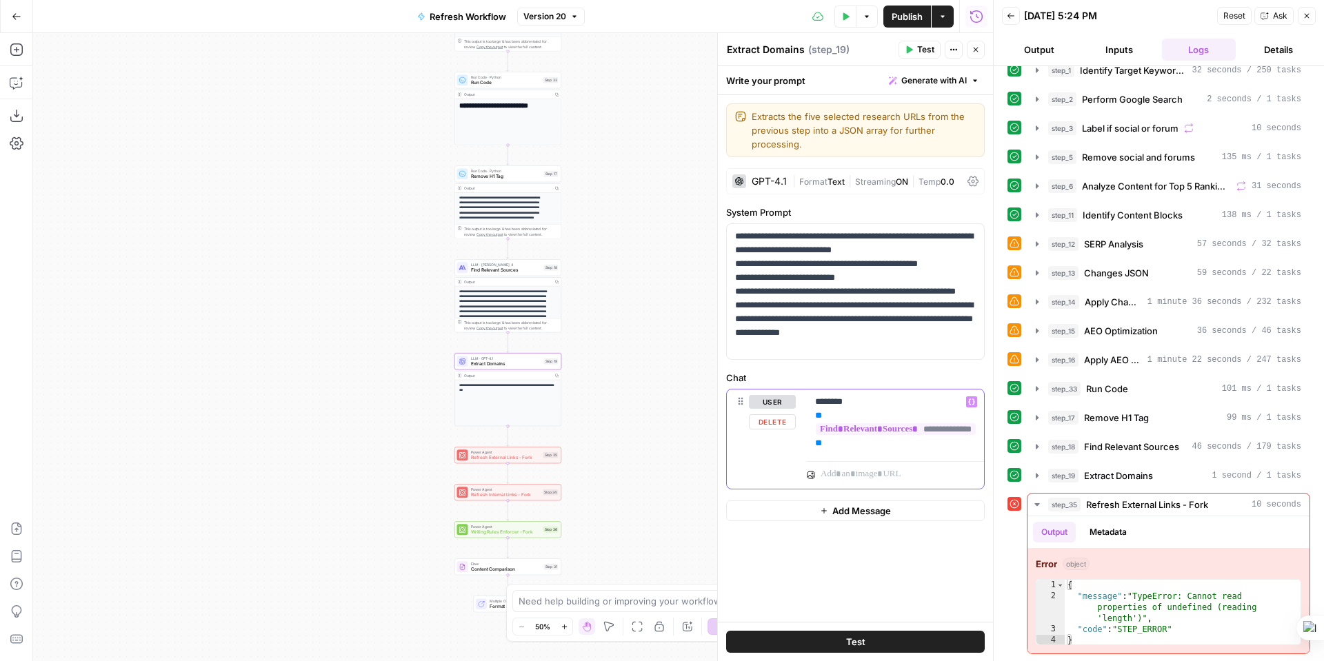
click at [876, 407] on p "**********" at bounding box center [895, 422] width 161 height 55
click at [955, 45] on icon "button" at bounding box center [953, 49] width 8 height 8
click at [922, 47] on span "Test" at bounding box center [925, 49] width 17 height 12
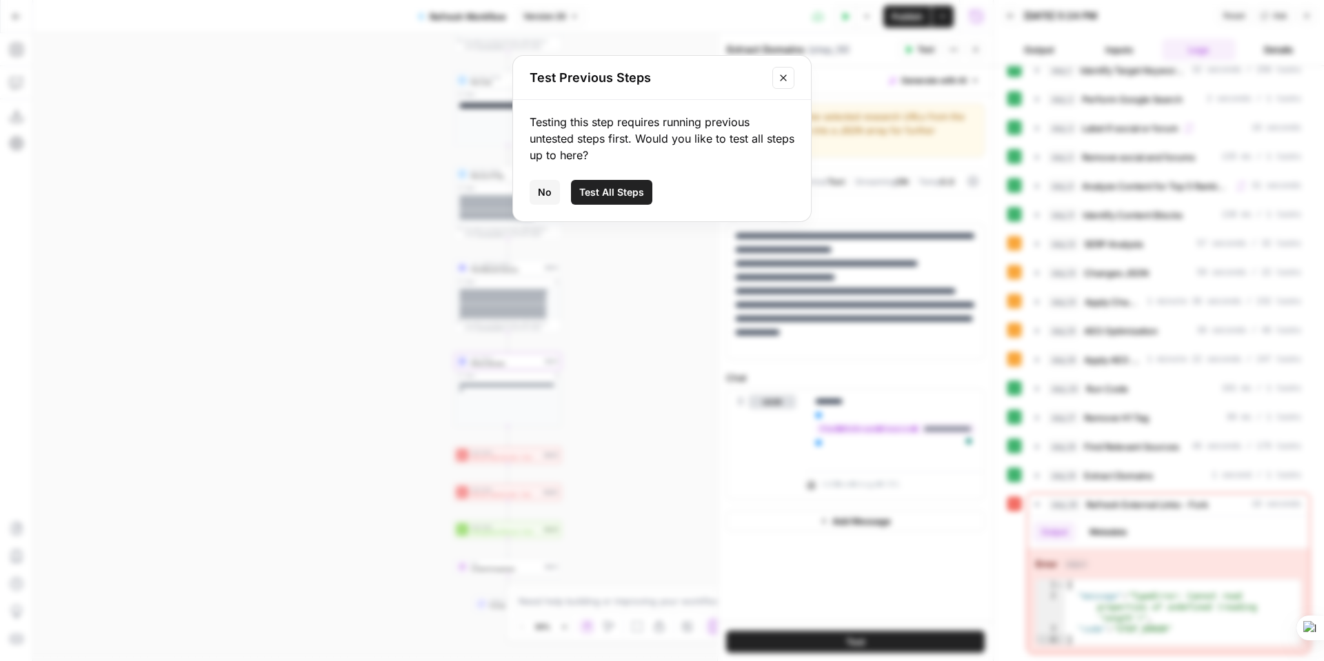
click at [788, 79] on icon "Close modal" at bounding box center [783, 77] width 11 height 11
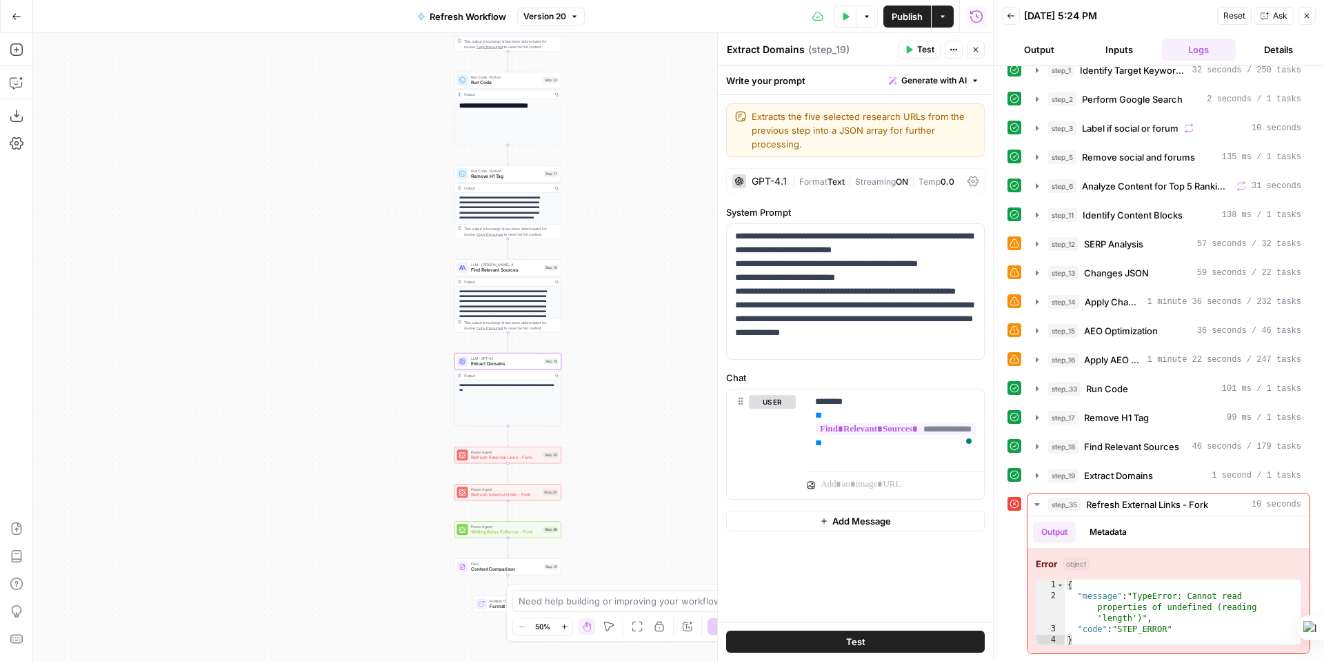
click at [1109, 48] on button "Inputs" at bounding box center [1119, 50] width 74 height 22
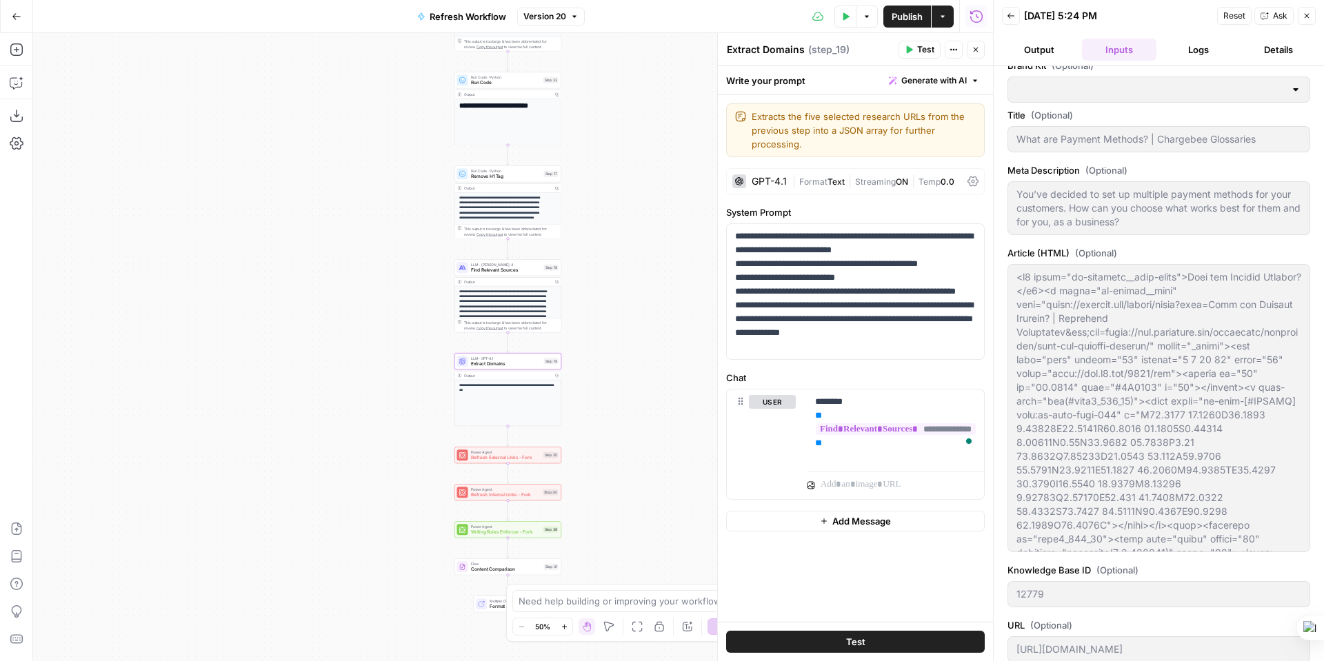
type input "Chargebee"
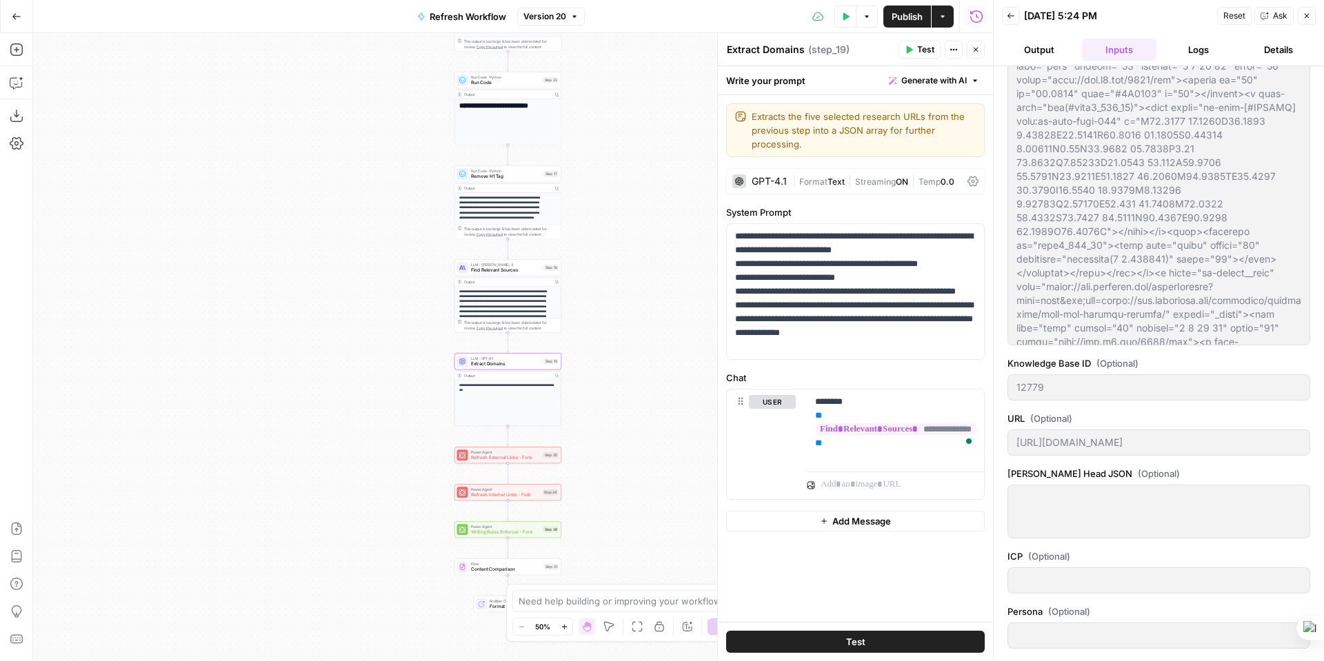
scroll to position [91, 0]
click at [1196, 43] on button "Logs" at bounding box center [1199, 50] width 74 height 22
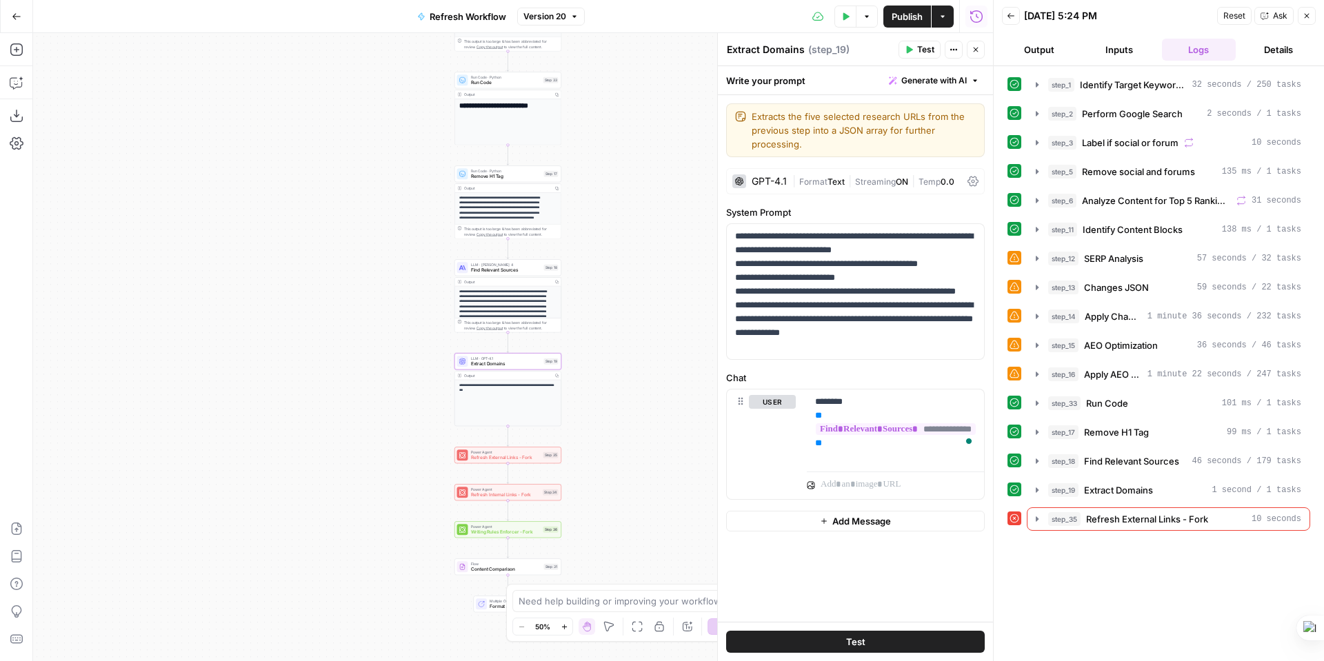
scroll to position [0, 0]
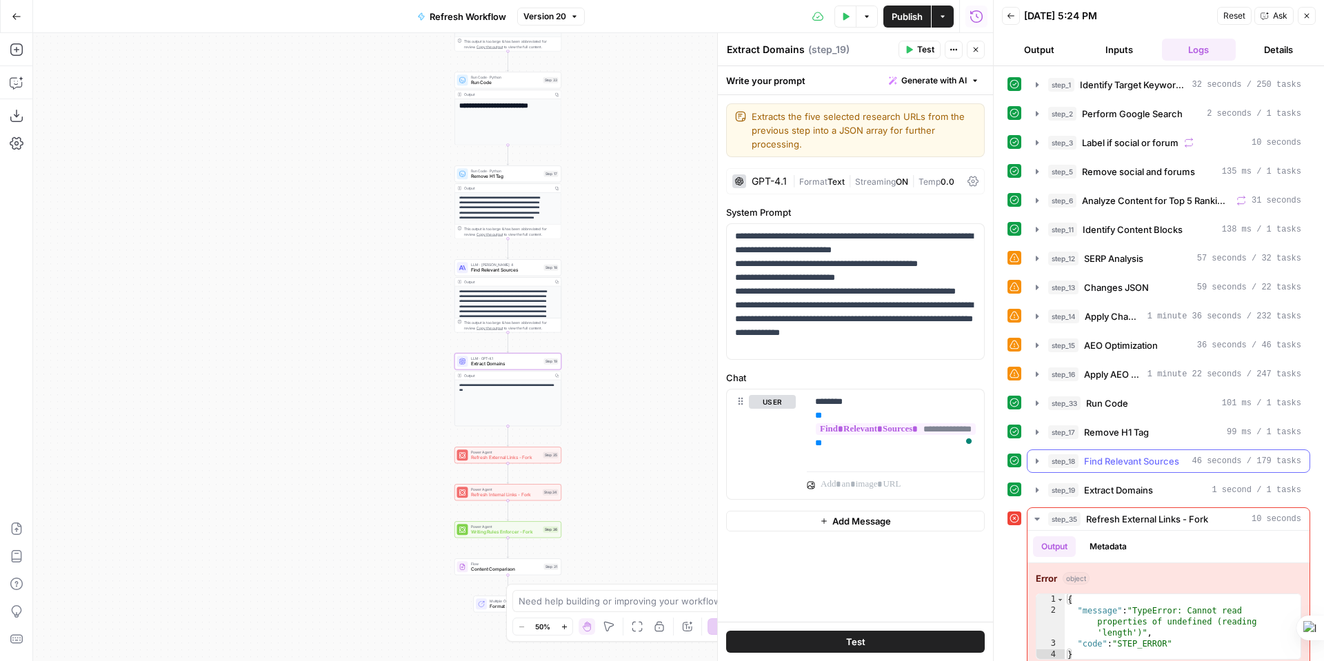
click at [1144, 463] on span "Find Relevant Sources" at bounding box center [1131, 461] width 95 height 14
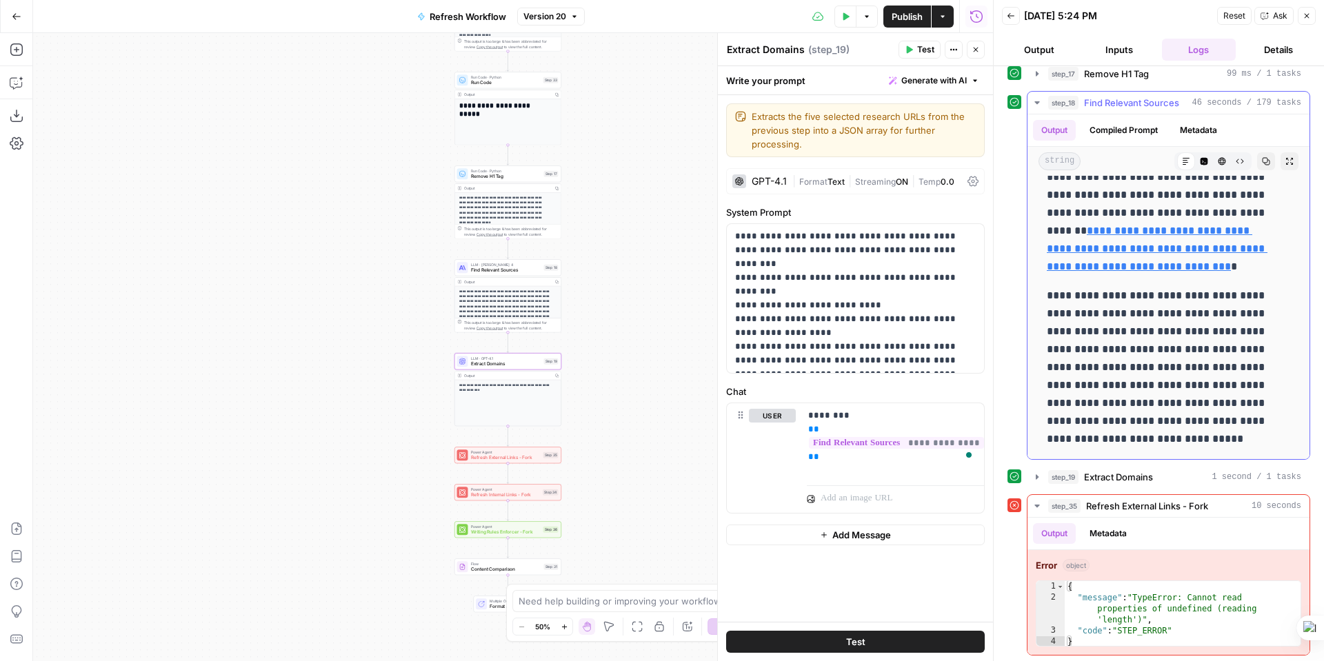
scroll to position [360, 0]
click at [1308, 17] on icon "button" at bounding box center [1306, 16] width 8 height 8
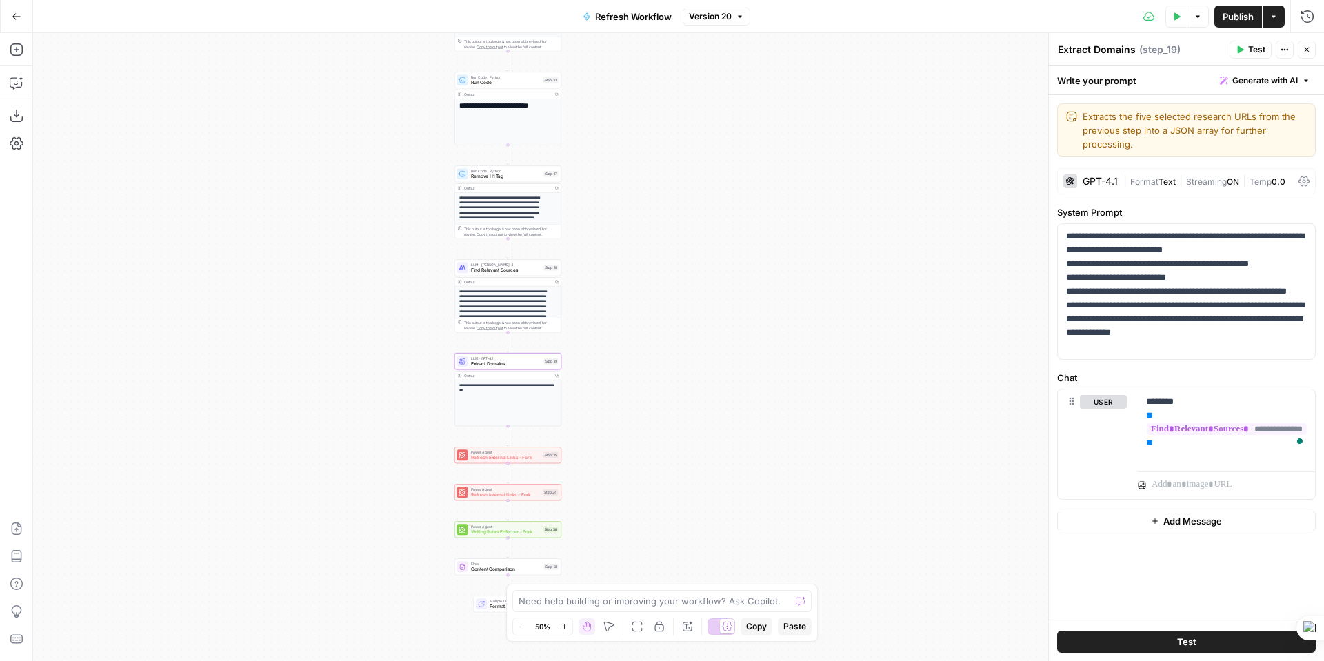
click at [12, 14] on icon "button" at bounding box center [17, 17] width 10 height 10
